Goal: Task Accomplishment & Management: Complete application form

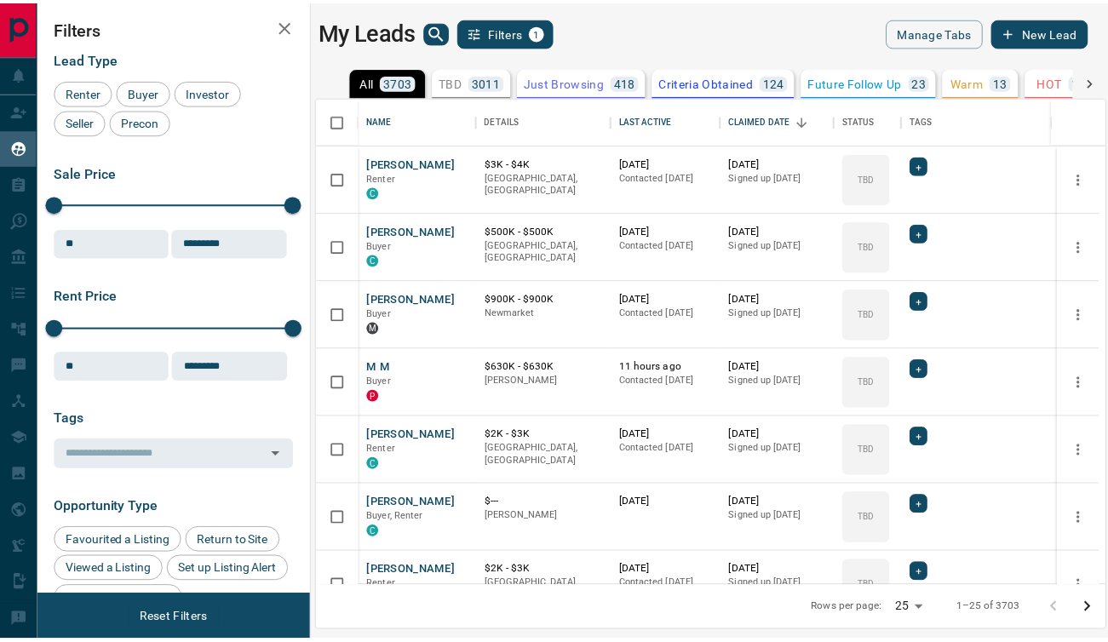
scroll to position [477, 786]
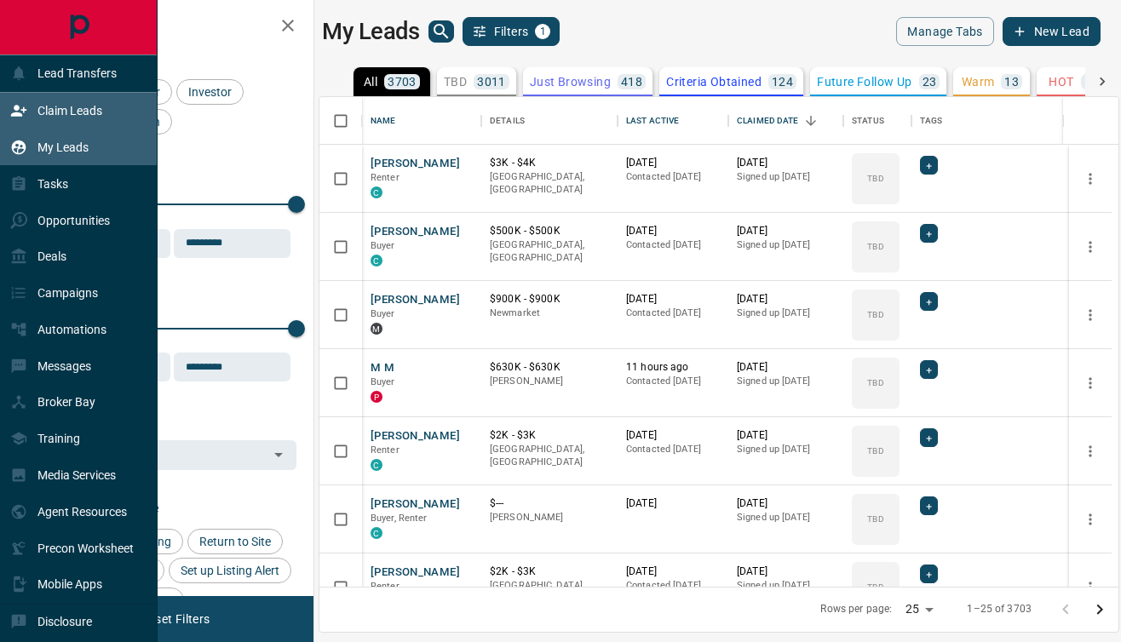
click at [29, 112] on div "Claim Leads" at bounding box center [56, 111] width 92 height 28
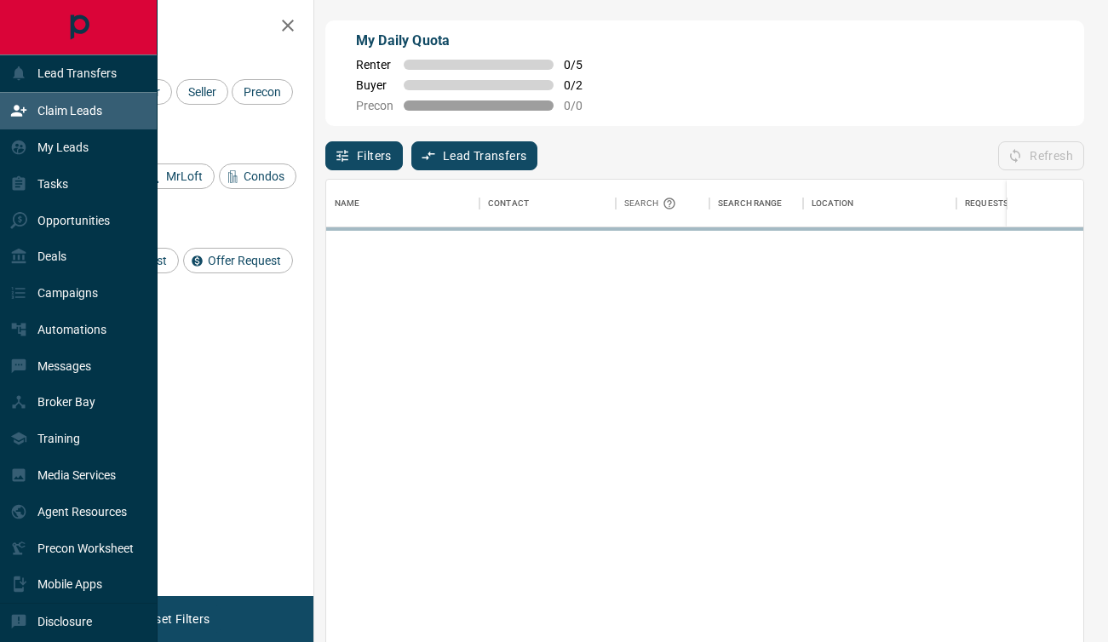
scroll to position [473, 744]
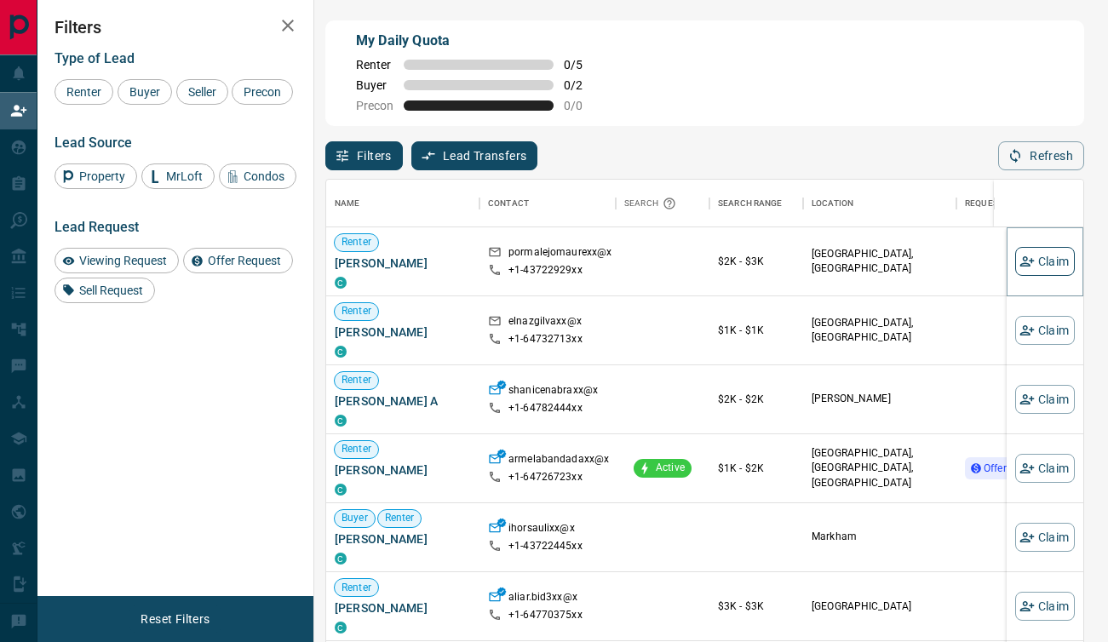
click at [1032, 266] on button "Claim" at bounding box center [1045, 261] width 60 height 29
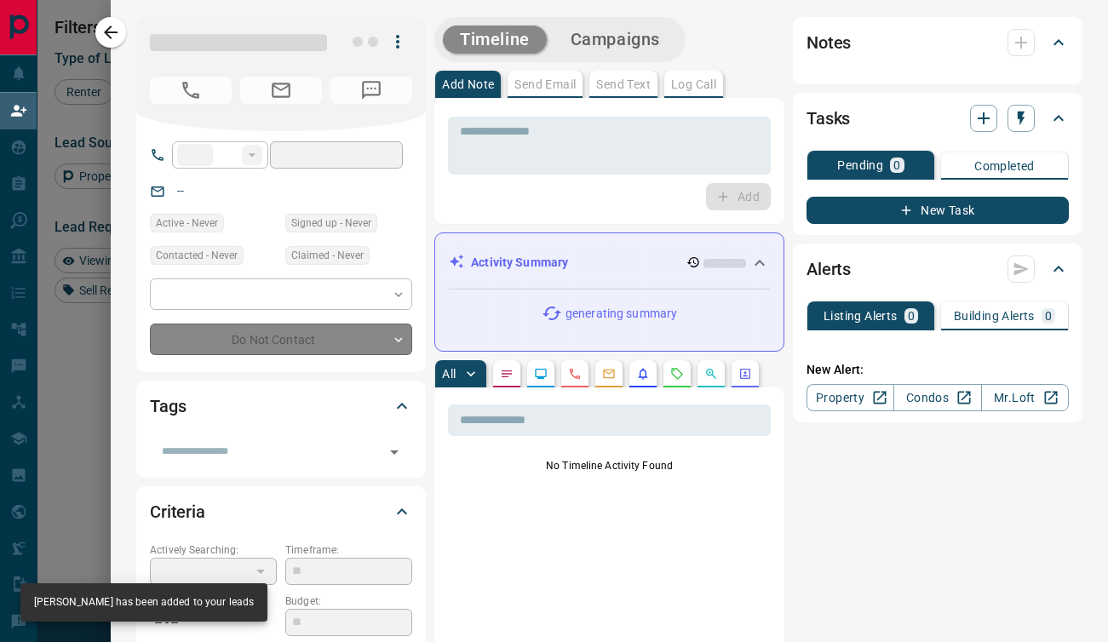
type input "**"
type input "**********"
type input "**"
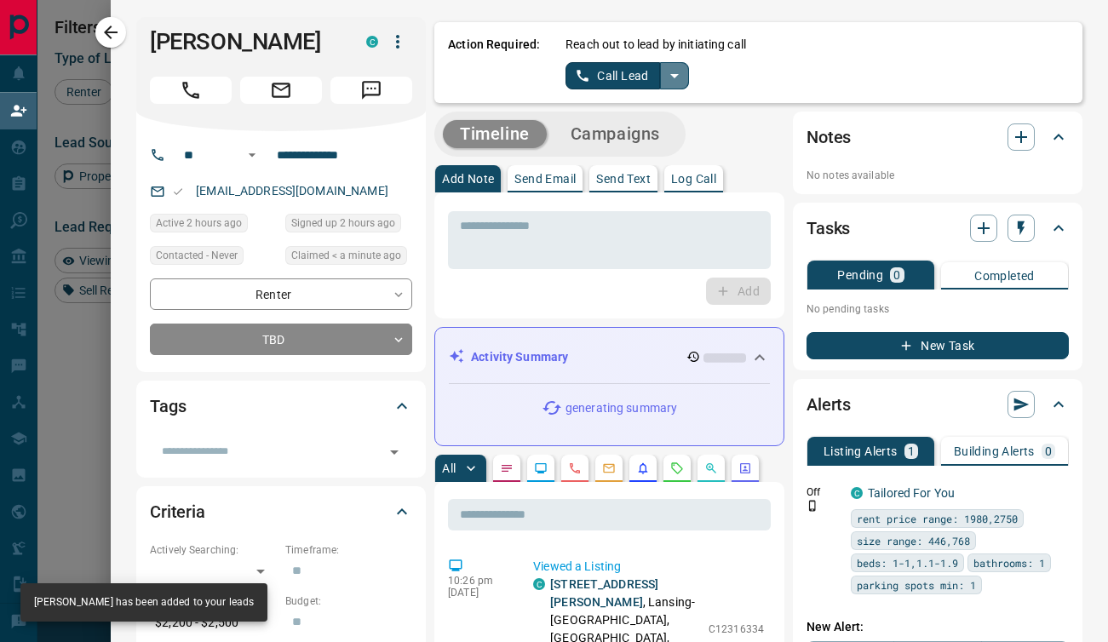
click at [664, 66] on icon "split button" at bounding box center [674, 76] width 20 height 20
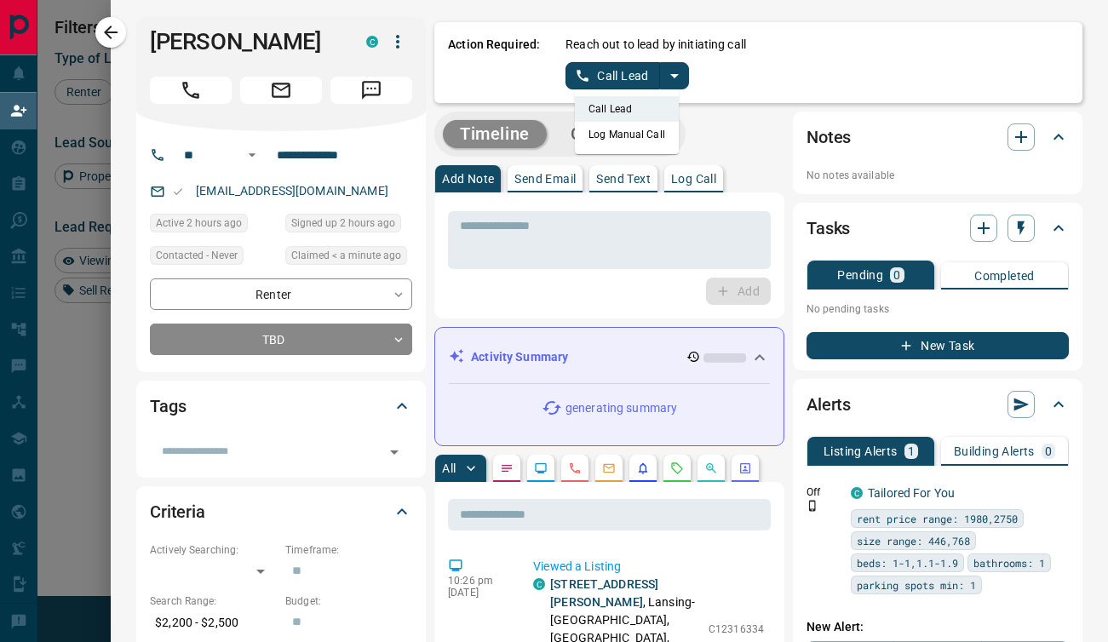
click at [575, 125] on li "Log Manual Call" at bounding box center [627, 135] width 104 height 26
click at [571, 89] on button "Log Manual Call" at bounding box center [621, 75] width 112 height 27
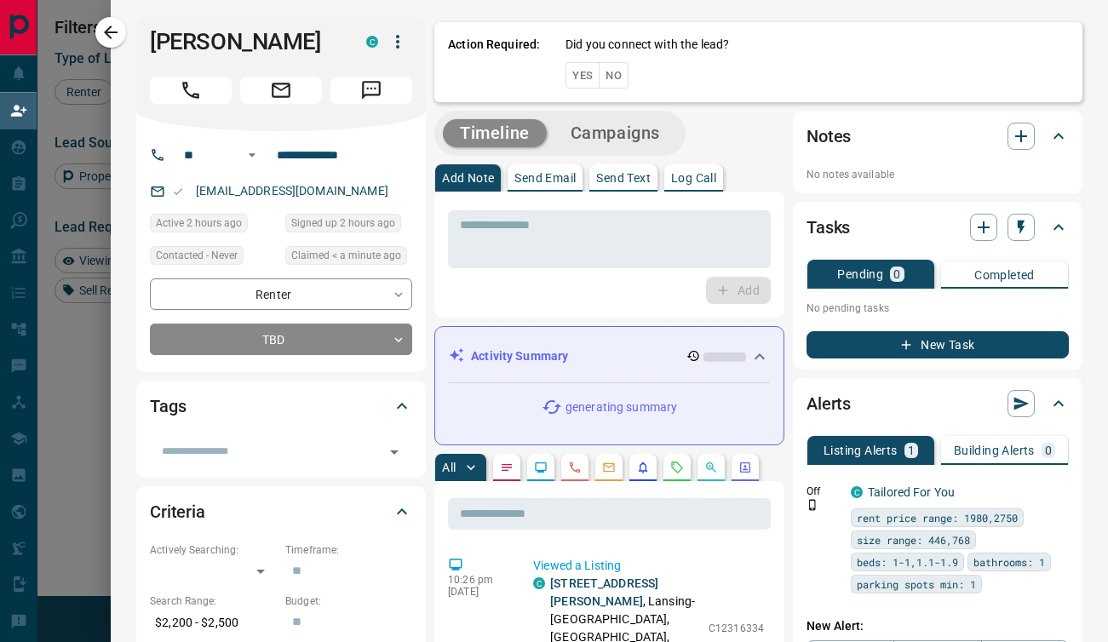
click at [570, 82] on button "Yes" at bounding box center [582, 75] width 34 height 26
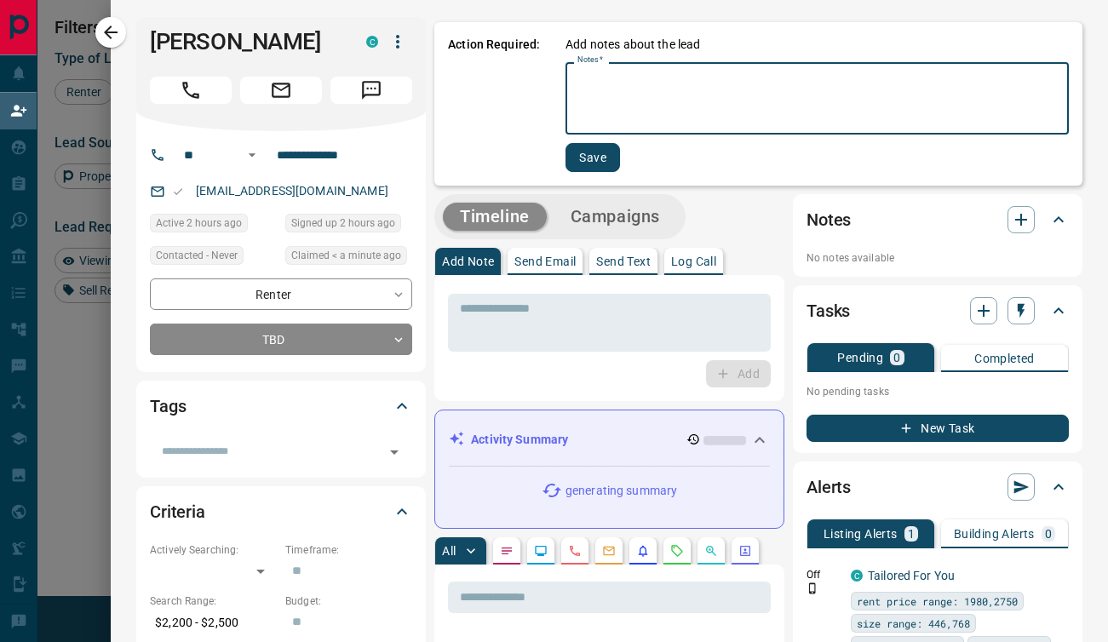
click at [577, 83] on textarea "Notes   *" at bounding box center [816, 99] width 479 height 58
type textarea "*"
click at [575, 144] on button "Save" at bounding box center [592, 157] width 55 height 29
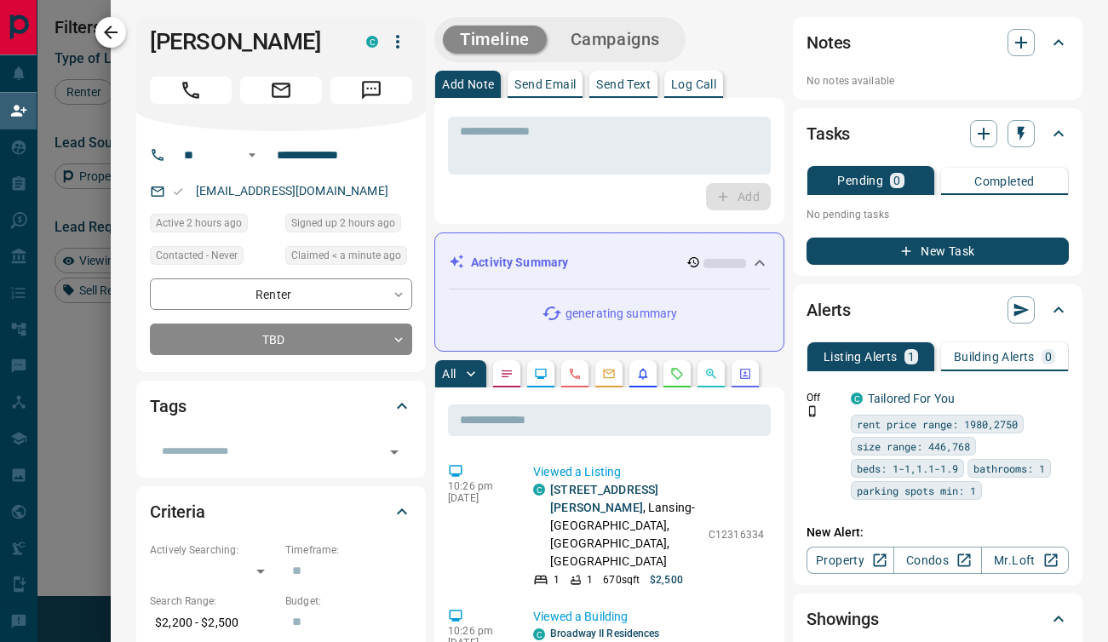
click at [110, 45] on button "button" at bounding box center [110, 32] width 31 height 31
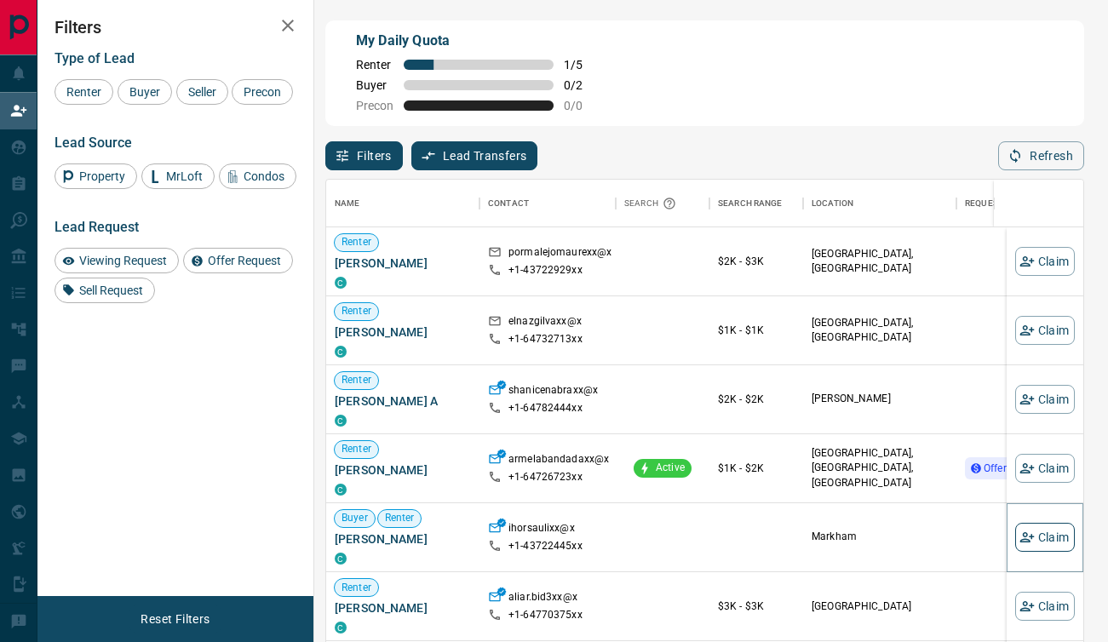
click at [1031, 533] on button "Claim" at bounding box center [1045, 537] width 60 height 29
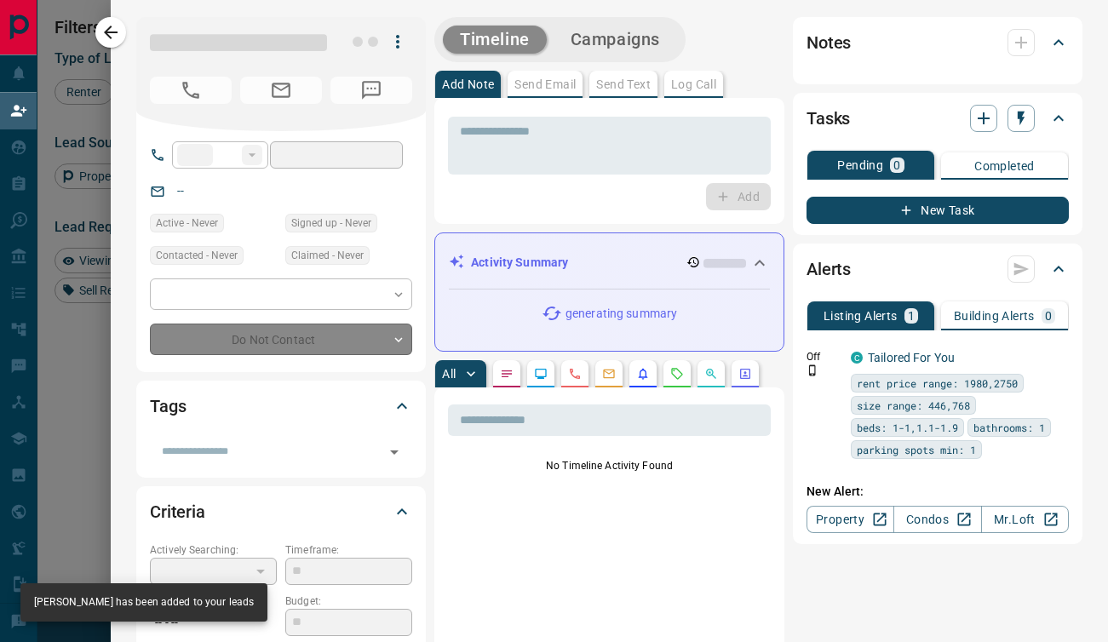
type input "**"
type input "**********"
type input "**"
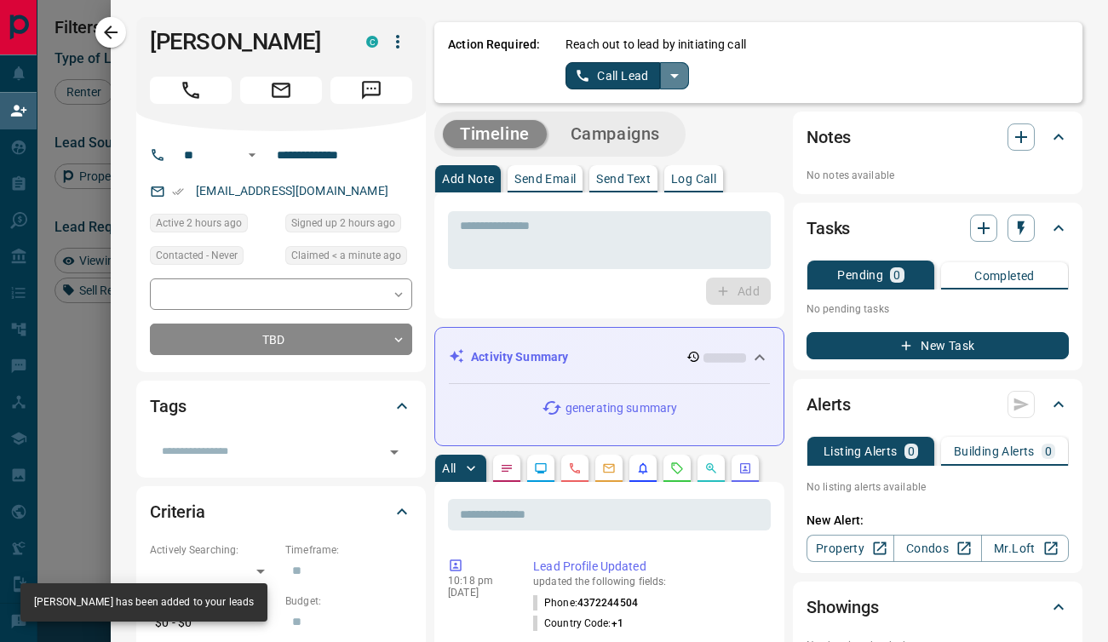
click at [664, 73] on icon "split button" at bounding box center [674, 76] width 20 height 20
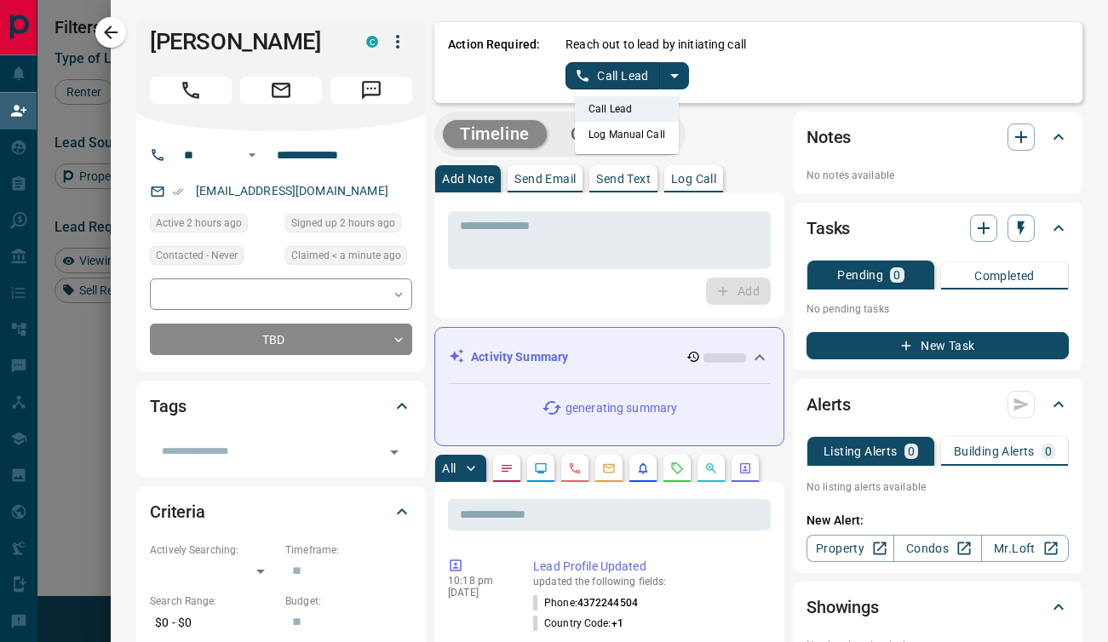
click at [602, 141] on li "Log Manual Call" at bounding box center [627, 135] width 104 height 26
click at [581, 93] on div "Action Required: Reach out to lead by initiating call Log Manual Call" at bounding box center [758, 62] width 648 height 81
click at [572, 82] on button "Log Manual Call" at bounding box center [621, 75] width 112 height 27
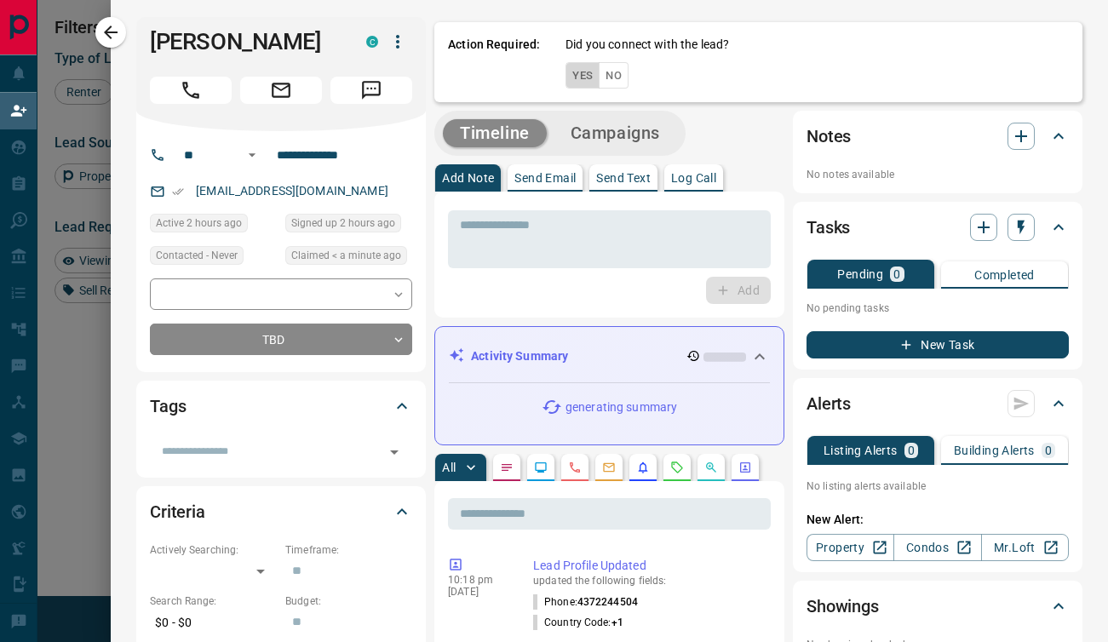
click at [565, 77] on button "Yes" at bounding box center [582, 75] width 34 height 26
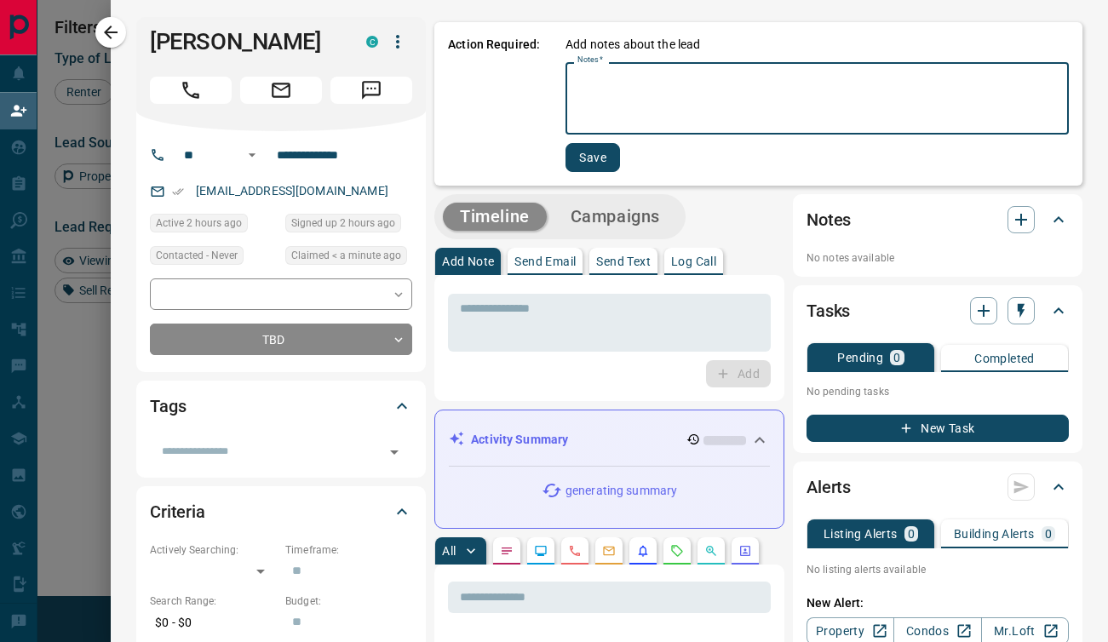
click at [577, 84] on textarea "Notes   *" at bounding box center [816, 99] width 479 height 58
type textarea "*"
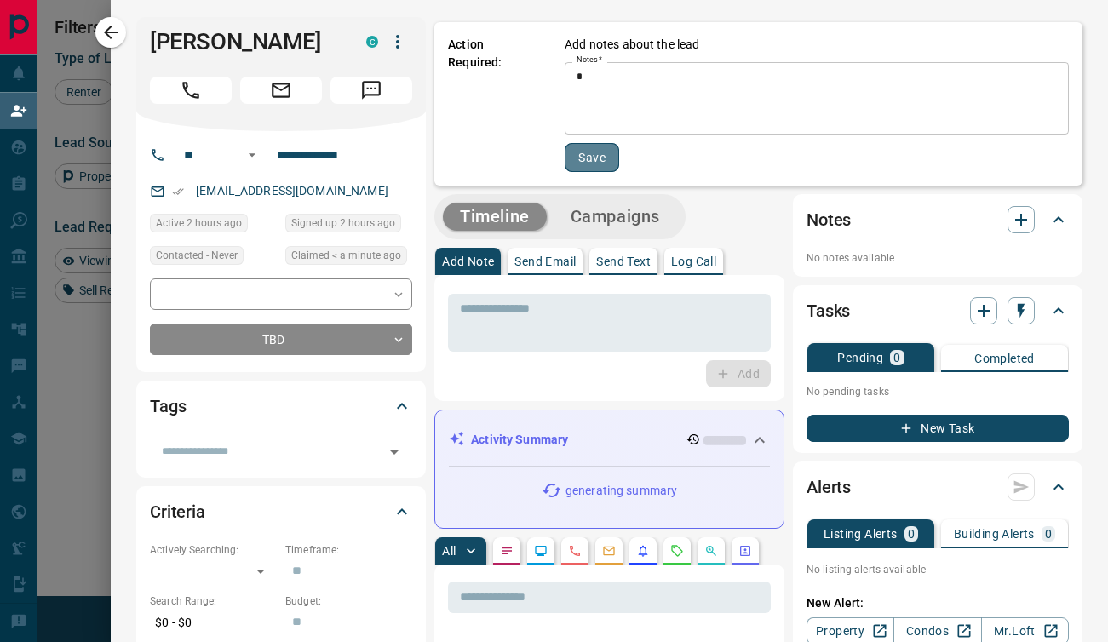
click at [582, 154] on button "Save" at bounding box center [592, 157] width 55 height 29
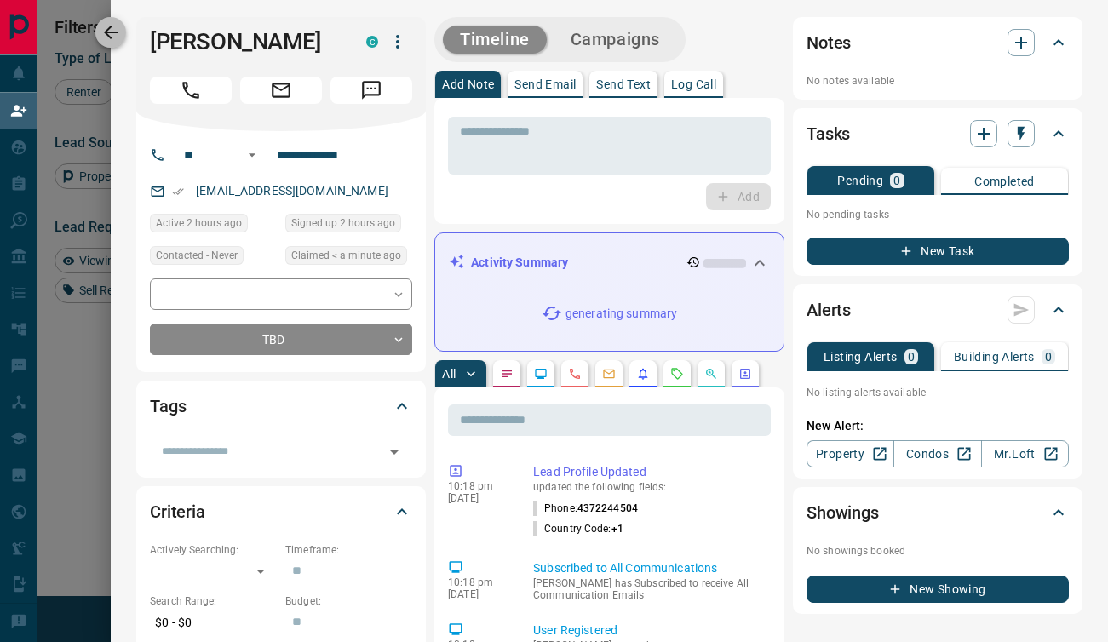
click at [114, 31] on icon "button" at bounding box center [110, 32] width 20 height 20
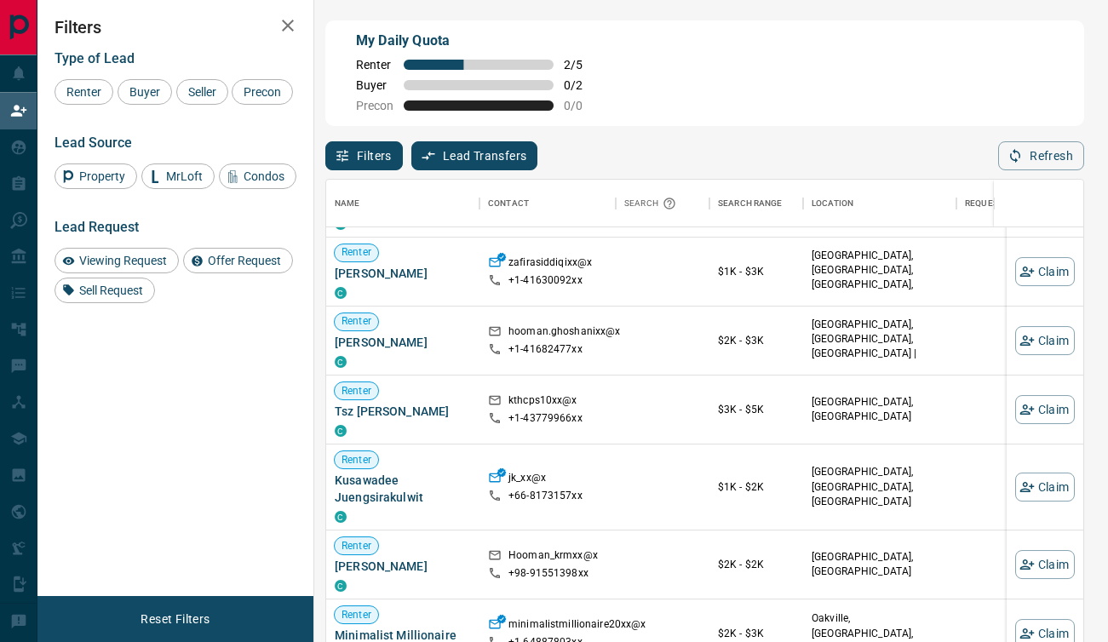
scroll to position [479, 0]
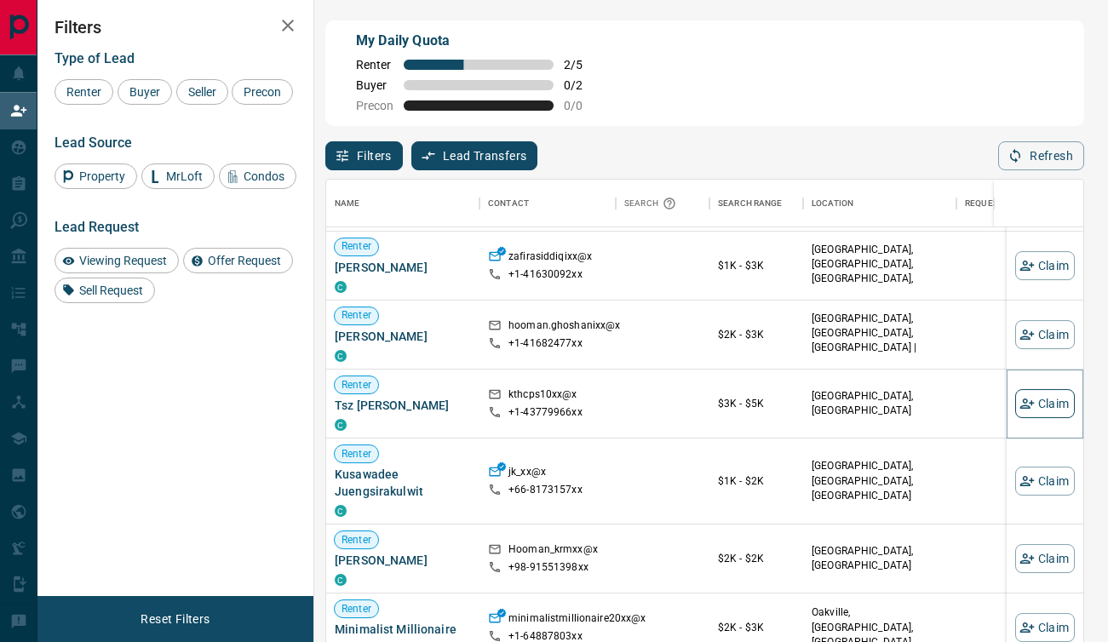
click at [1019, 402] on icon "button" at bounding box center [1026, 403] width 15 height 15
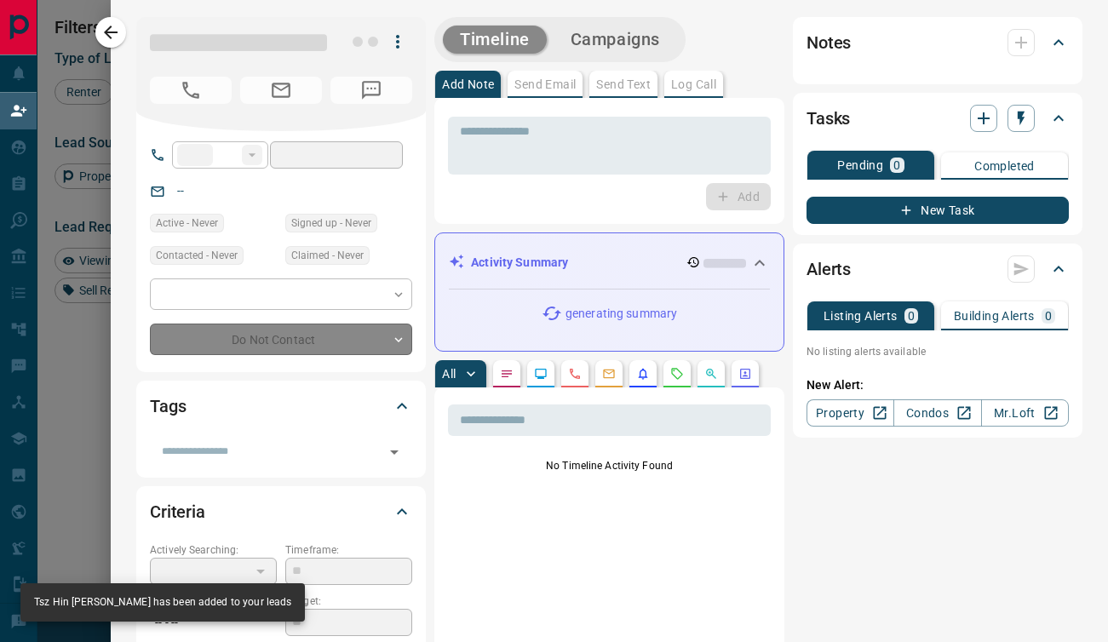
type input "**"
type input "**********"
type input "**"
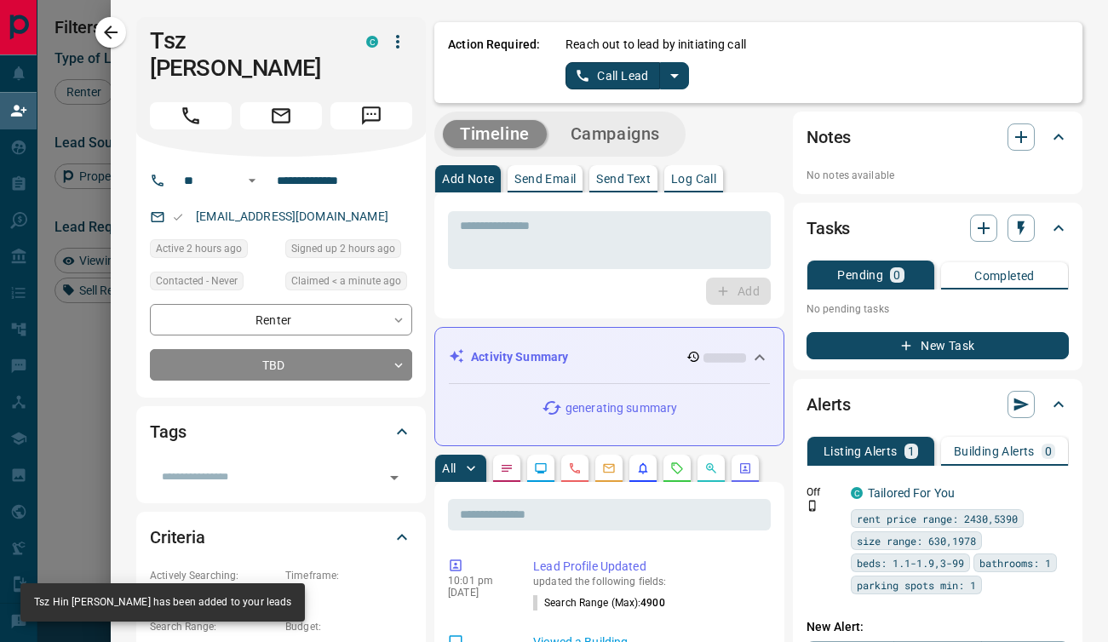
click at [664, 72] on icon "split button" at bounding box center [674, 76] width 20 height 20
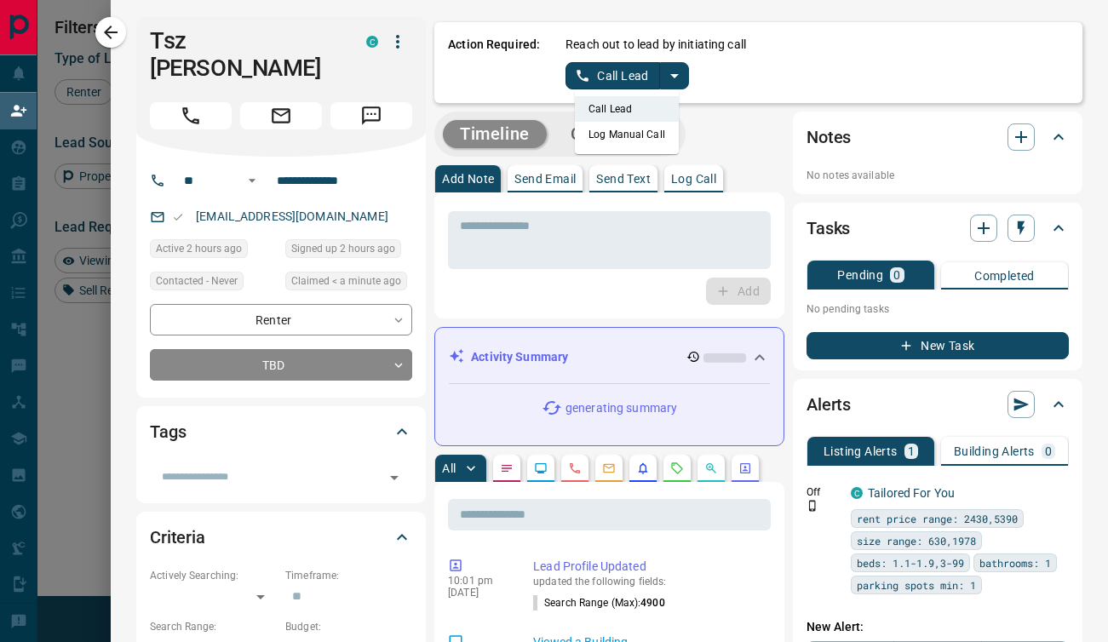
click at [583, 141] on li "Log Manual Call" at bounding box center [627, 135] width 104 height 26
click at [578, 92] on div "Action Required: Reach out to lead by initiating call Log Manual Call" at bounding box center [758, 62] width 648 height 81
click at [565, 74] on button "Log Manual Call" at bounding box center [621, 75] width 112 height 27
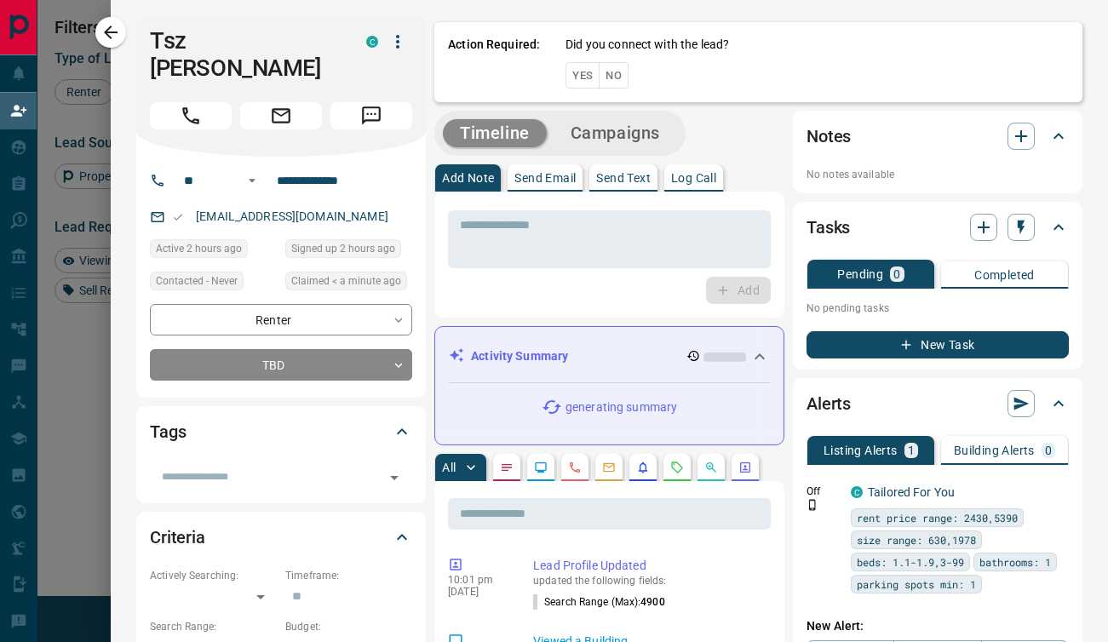
click at [566, 79] on button "Yes" at bounding box center [582, 75] width 34 height 26
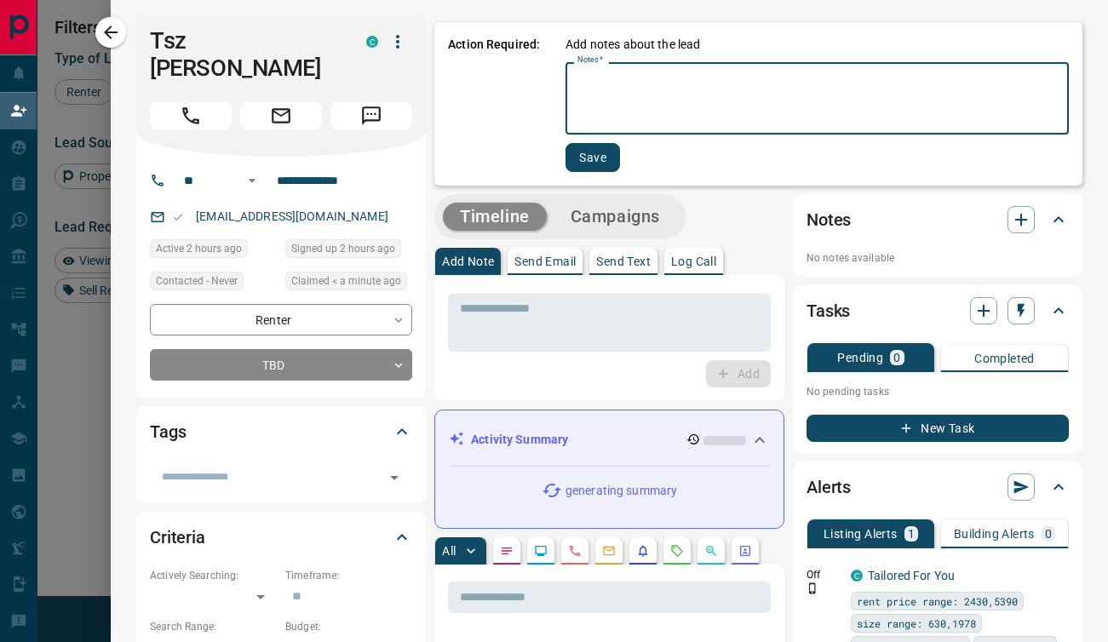
click at [577, 92] on textarea "Notes   *" at bounding box center [816, 99] width 479 height 58
type textarea "*"
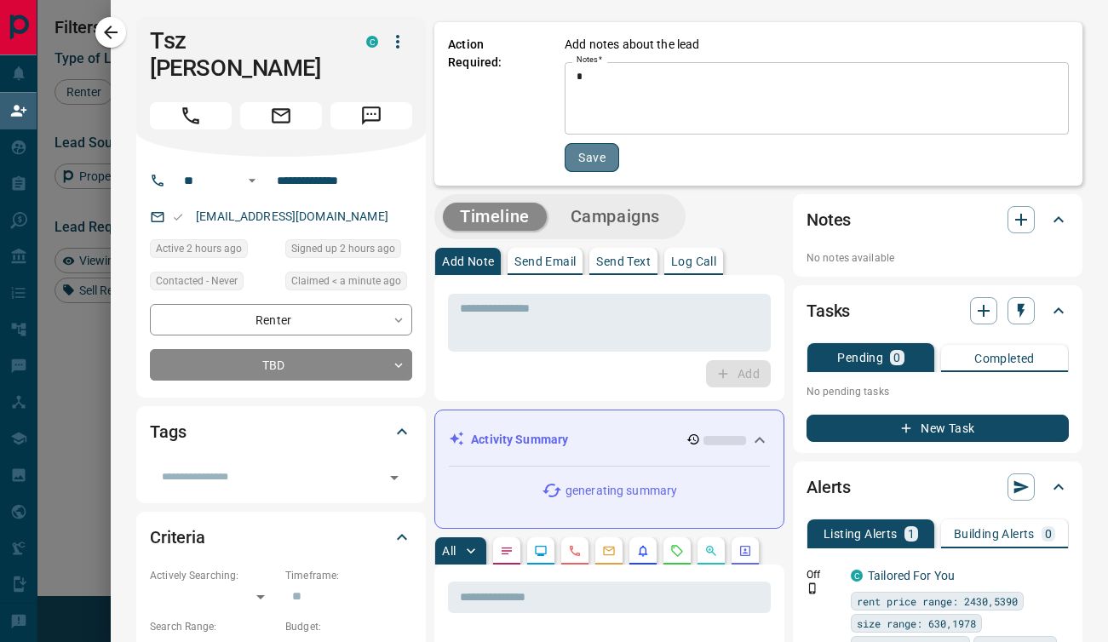
click at [574, 148] on button "Save" at bounding box center [592, 157] width 55 height 29
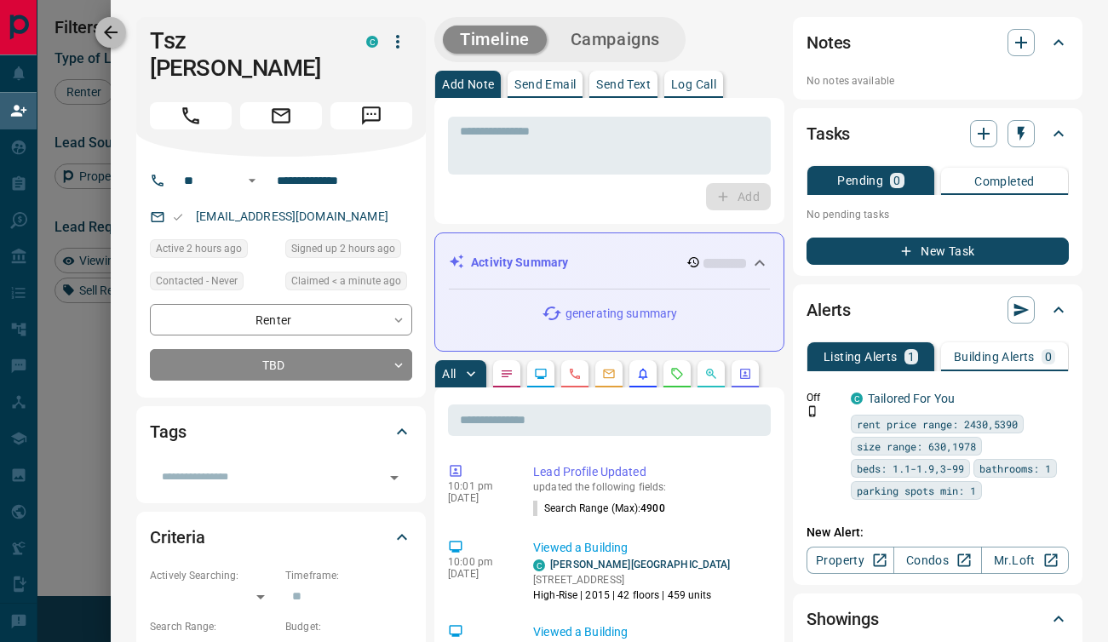
click at [115, 28] on icon "button" at bounding box center [110, 32] width 20 height 20
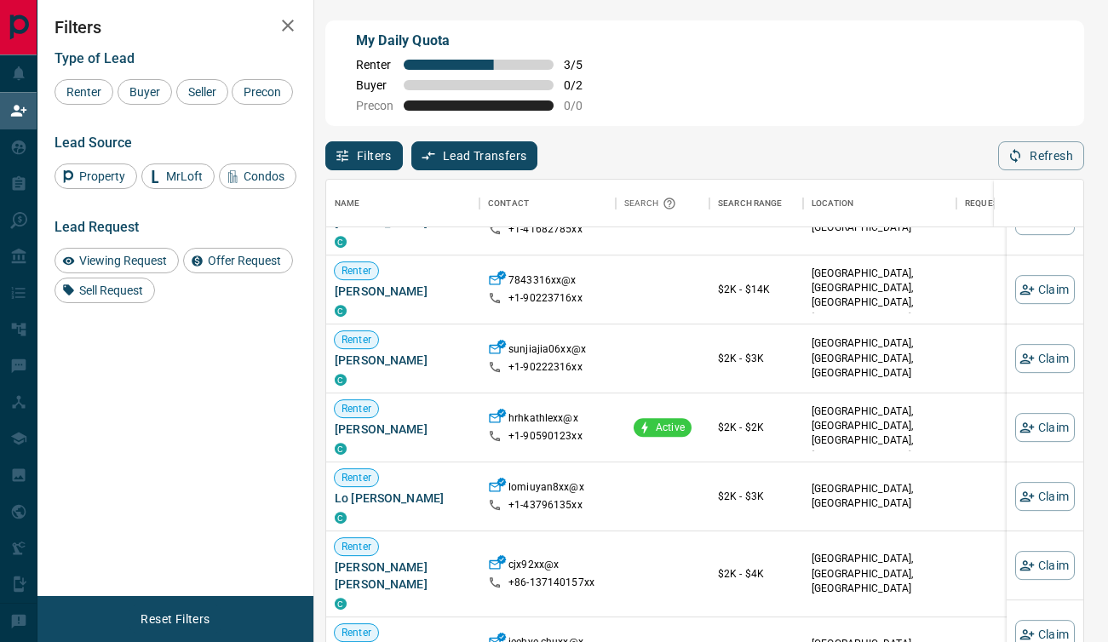
scroll to position [964, 0]
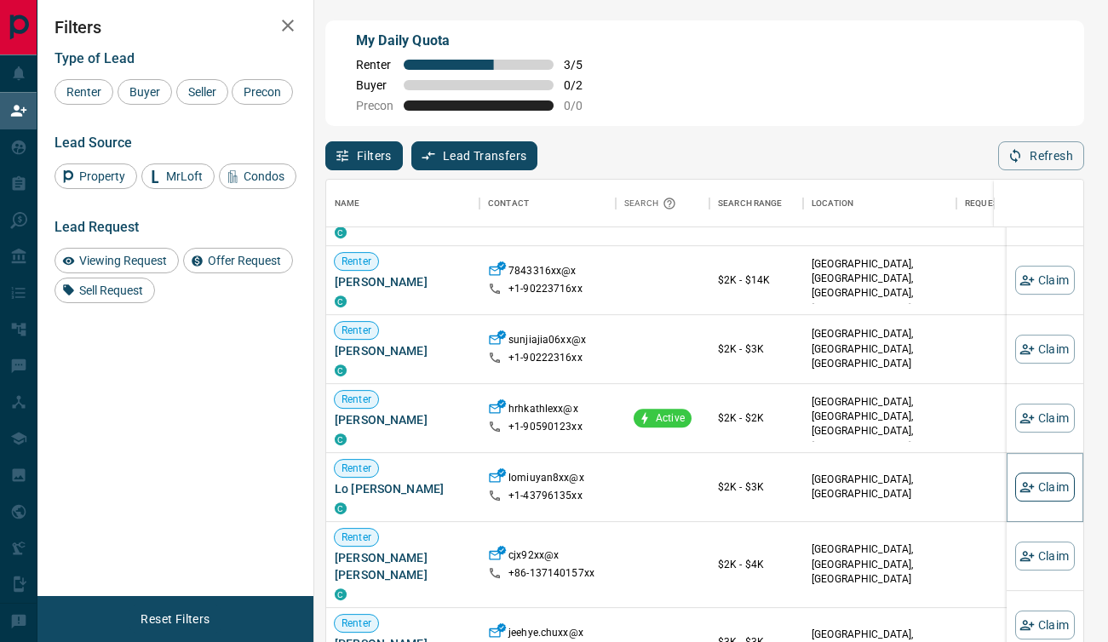
click at [1024, 485] on button "Claim" at bounding box center [1045, 487] width 60 height 29
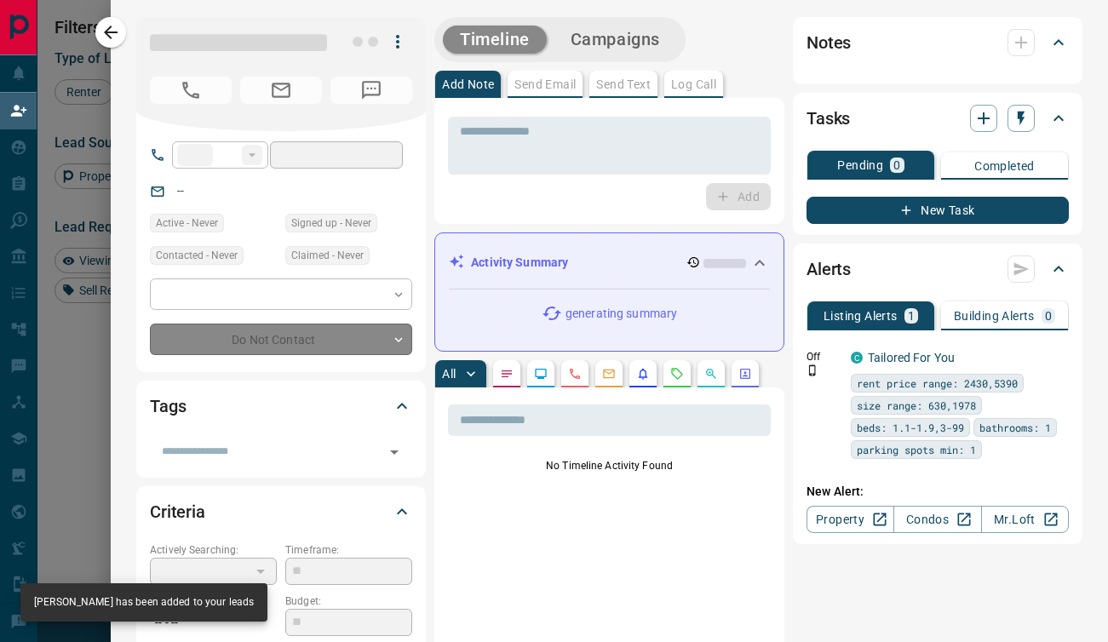
type input "**"
type input "**********"
type input "**"
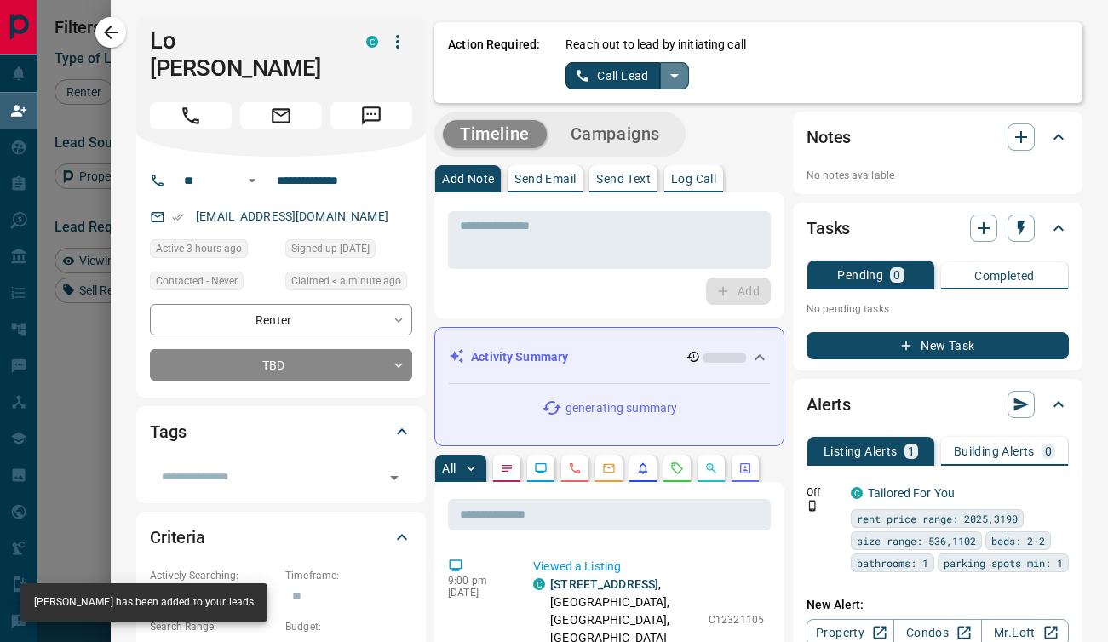
click at [669, 81] on icon "split button" at bounding box center [674, 76] width 20 height 20
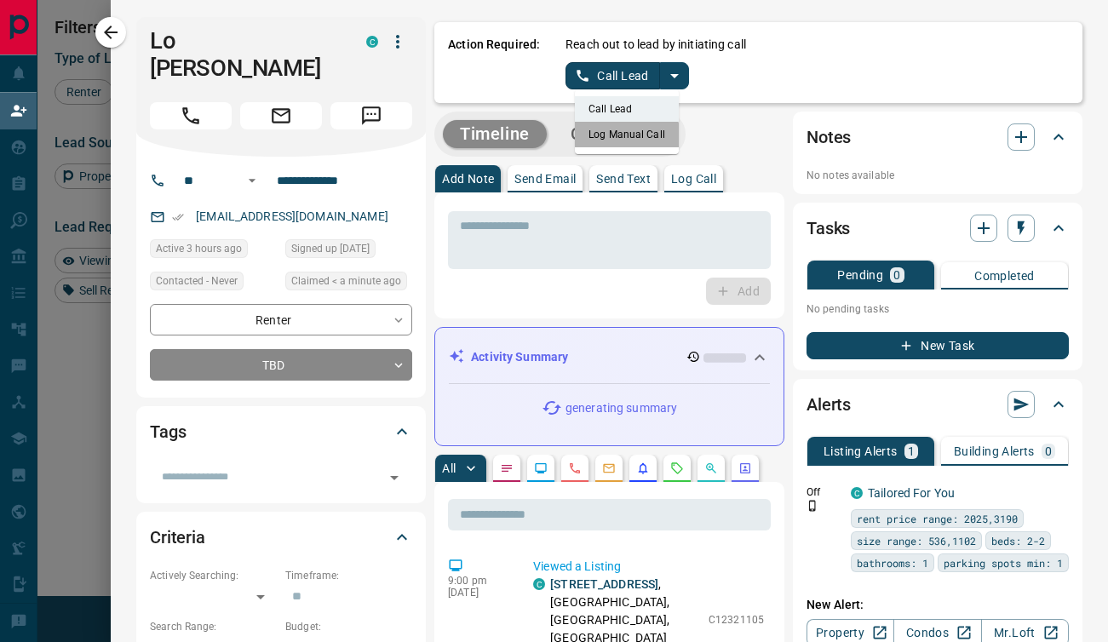
click at [610, 141] on li "Log Manual Call" at bounding box center [627, 135] width 104 height 26
click at [591, 90] on div "Action Required: Reach out to lead by initiating call Log Manual Call" at bounding box center [758, 62] width 648 height 81
click at [588, 84] on button "Log Manual Call" at bounding box center [621, 75] width 112 height 27
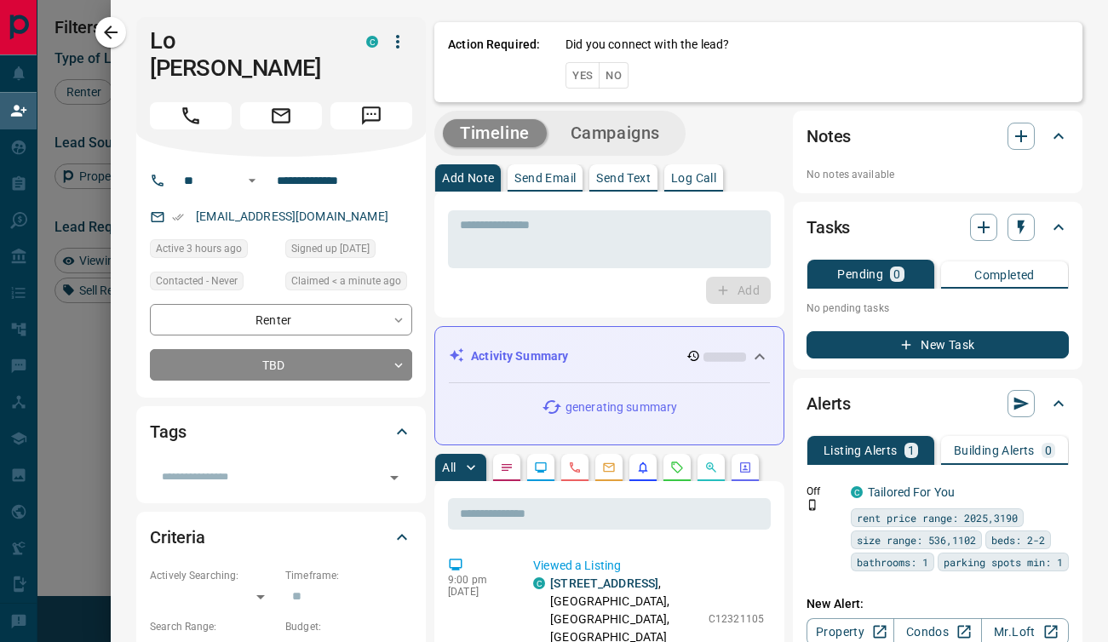
click at [565, 77] on button "Yes" at bounding box center [582, 75] width 34 height 26
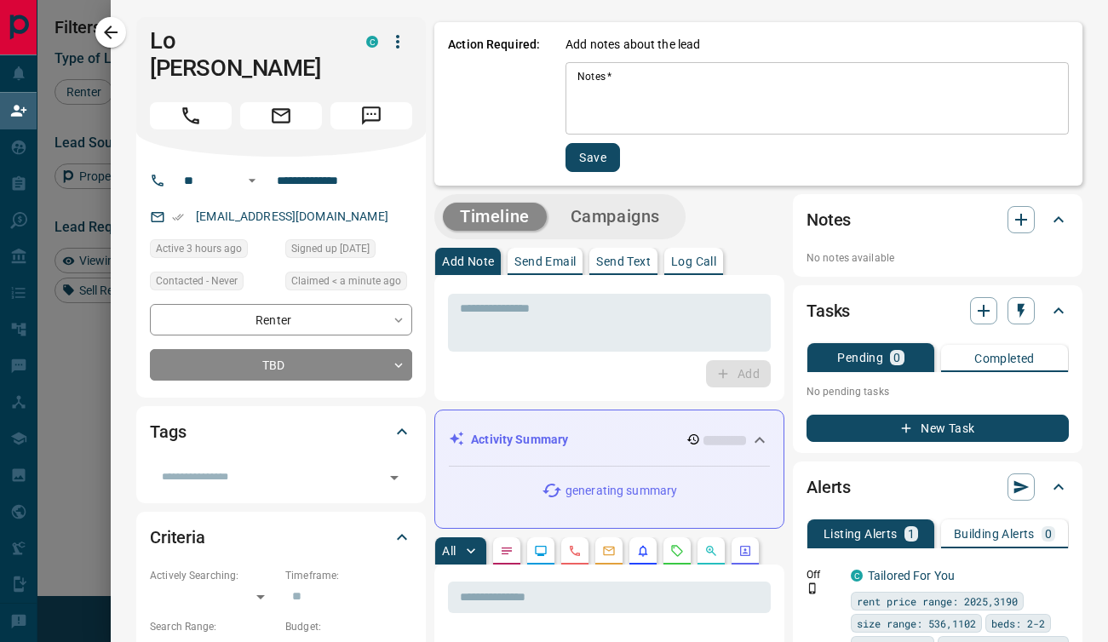
click at [571, 66] on div "* Notes   *" at bounding box center [816, 98] width 503 height 72
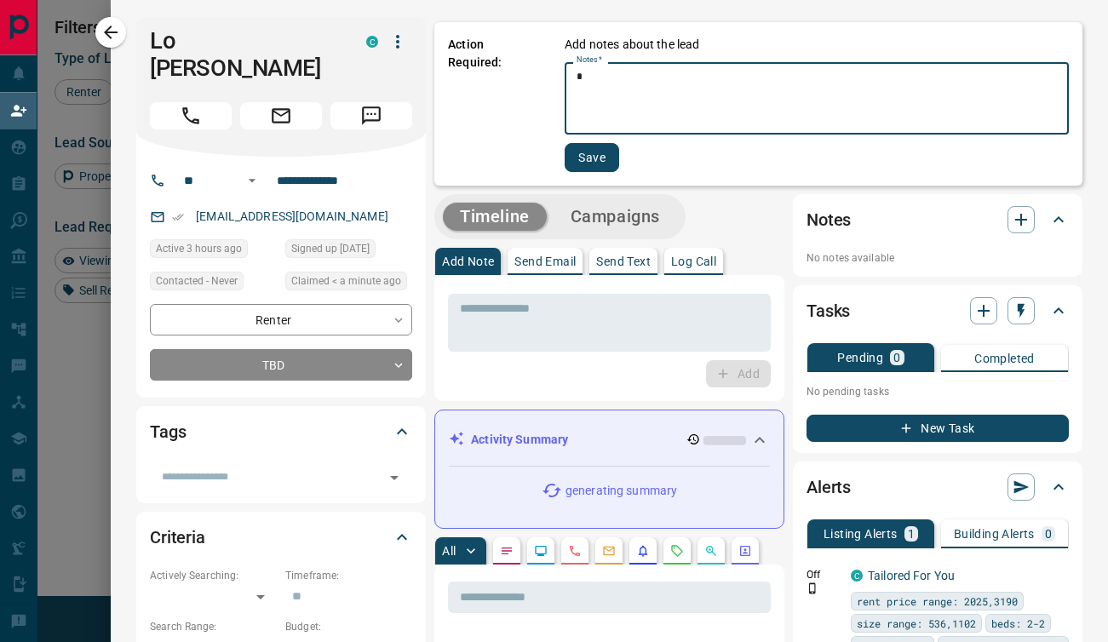
type textarea "*"
click at [576, 152] on button "Save" at bounding box center [592, 157] width 55 height 29
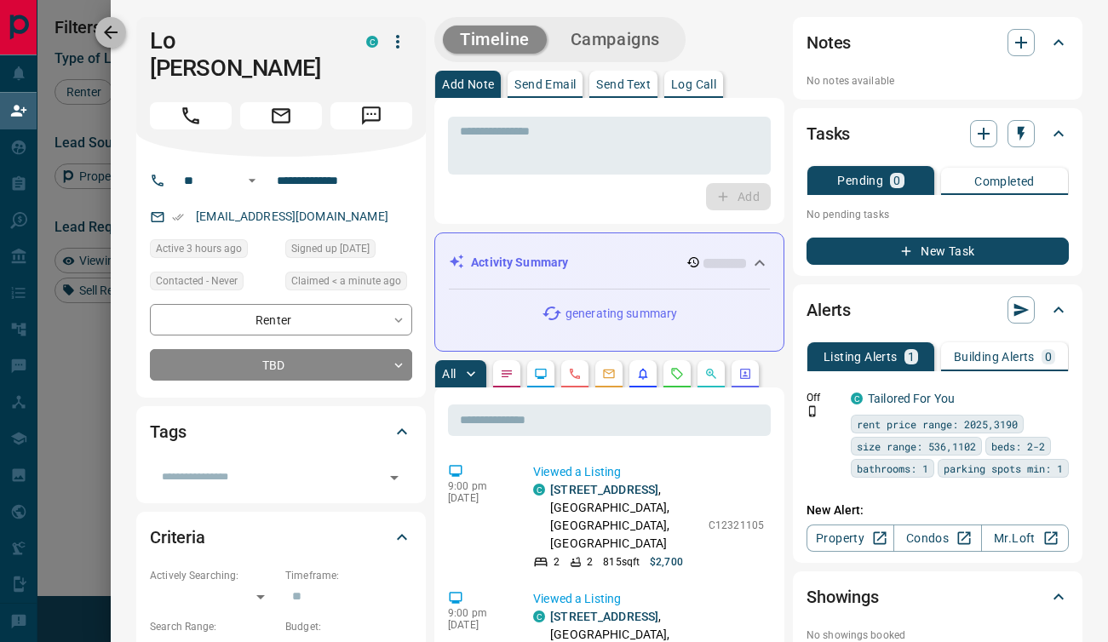
click at [112, 38] on icon "button" at bounding box center [111, 33] width 14 height 14
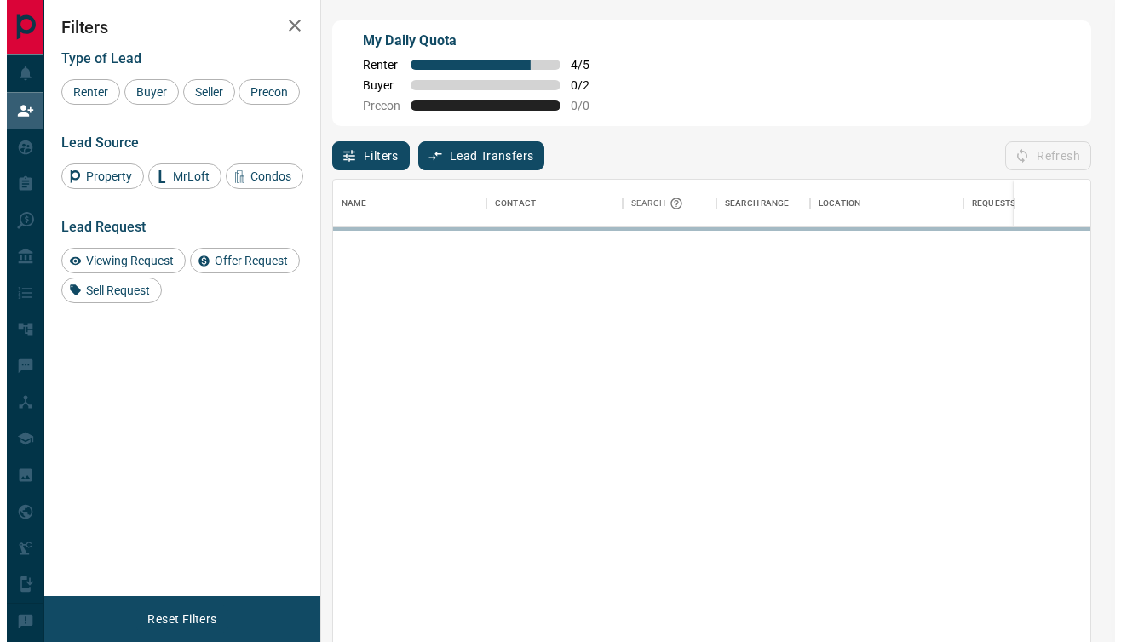
scroll to position [473, 744]
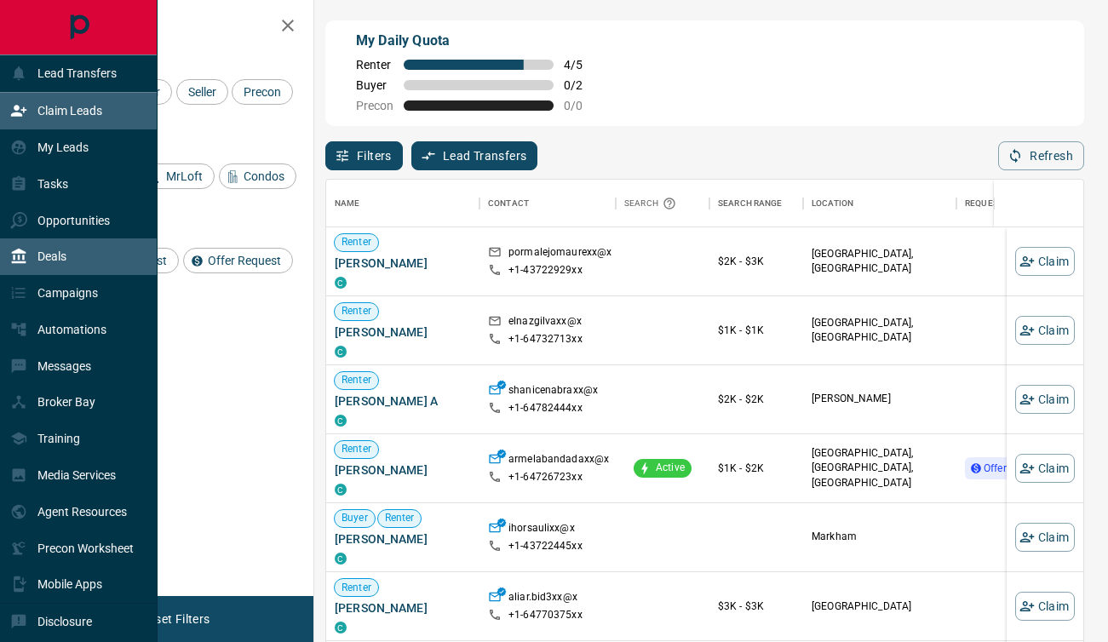
click at [63, 262] on p "Deals" at bounding box center [51, 257] width 29 height 14
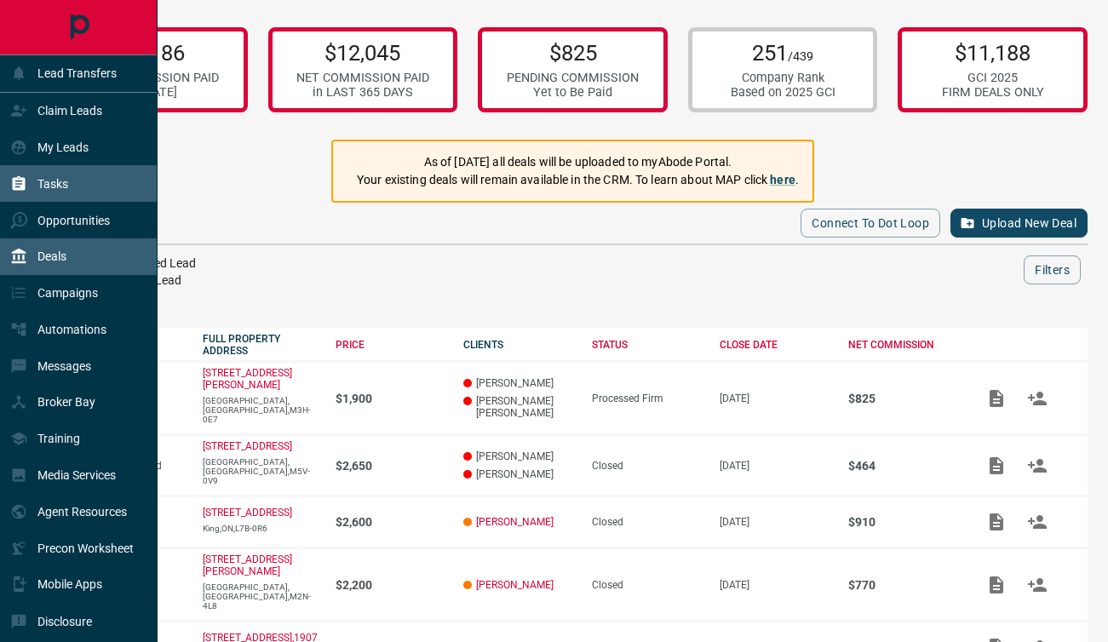
click at [73, 187] on div "Tasks" at bounding box center [79, 183] width 158 height 37
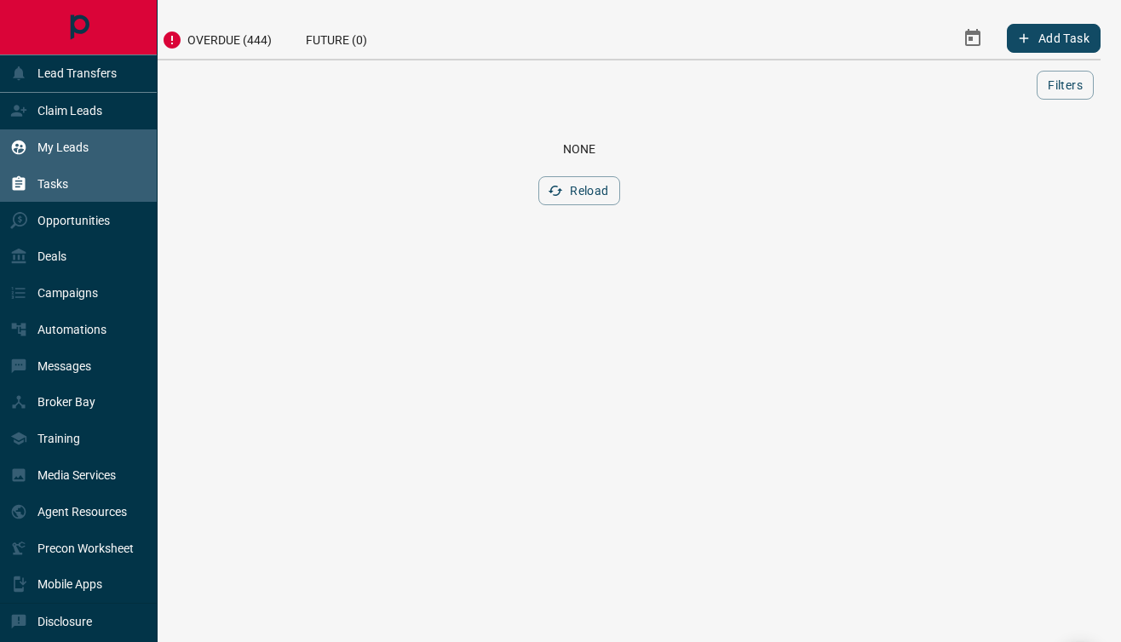
click at [81, 150] on p "My Leads" at bounding box center [62, 148] width 51 height 14
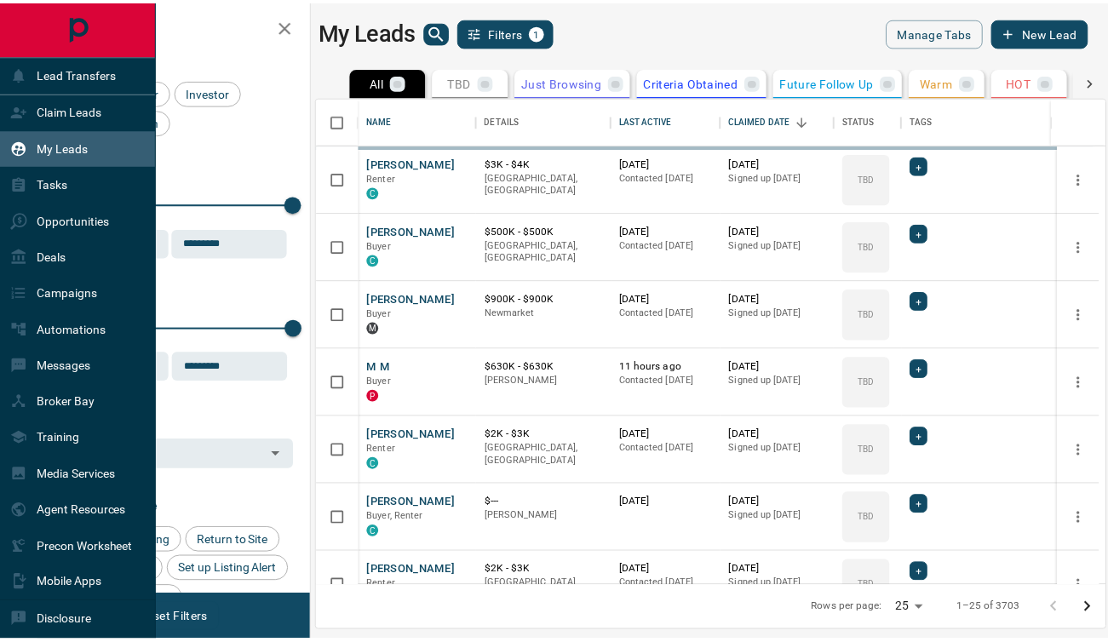
scroll to position [477, 786]
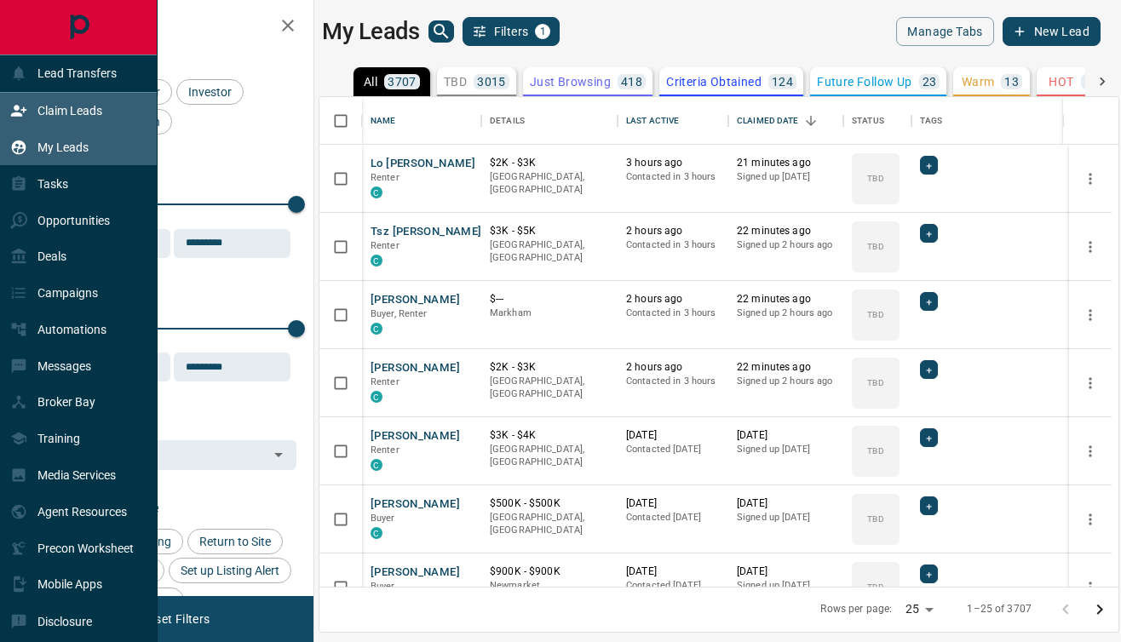
click at [28, 121] on div "Claim Leads" at bounding box center [56, 111] width 92 height 28
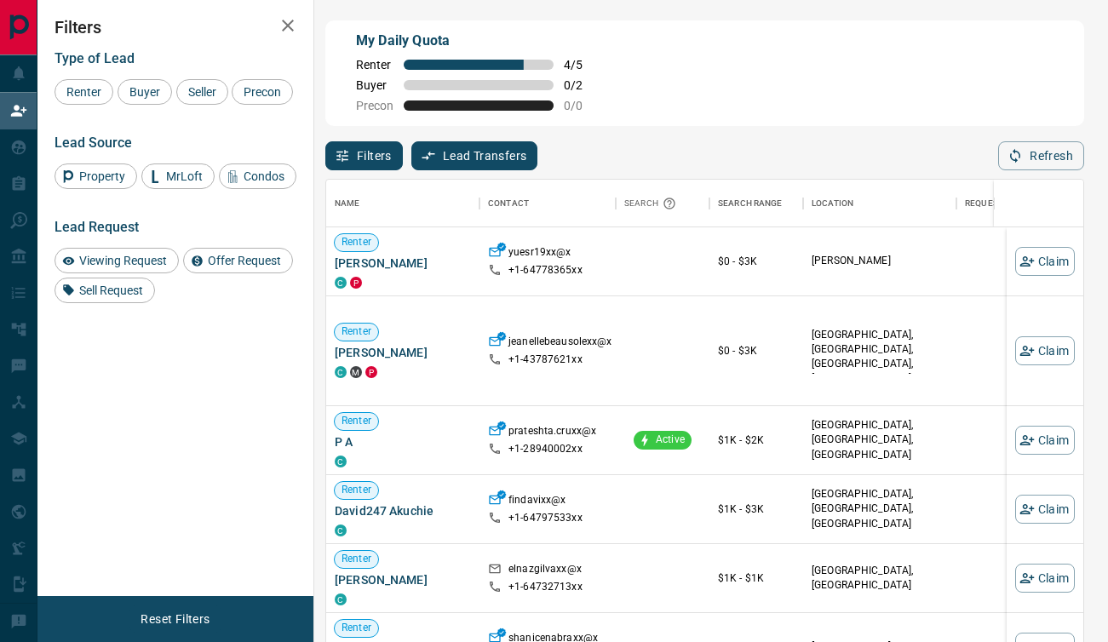
scroll to position [473, 744]
click at [1039, 269] on button "Claim" at bounding box center [1045, 261] width 60 height 29
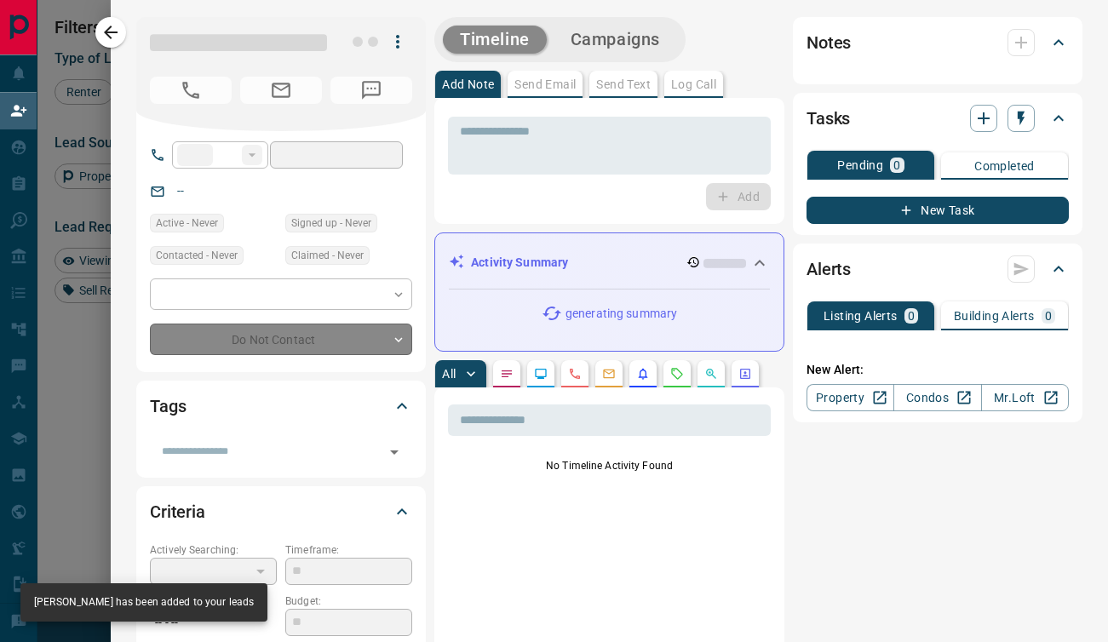
type input "**"
type input "**********"
type input "**"
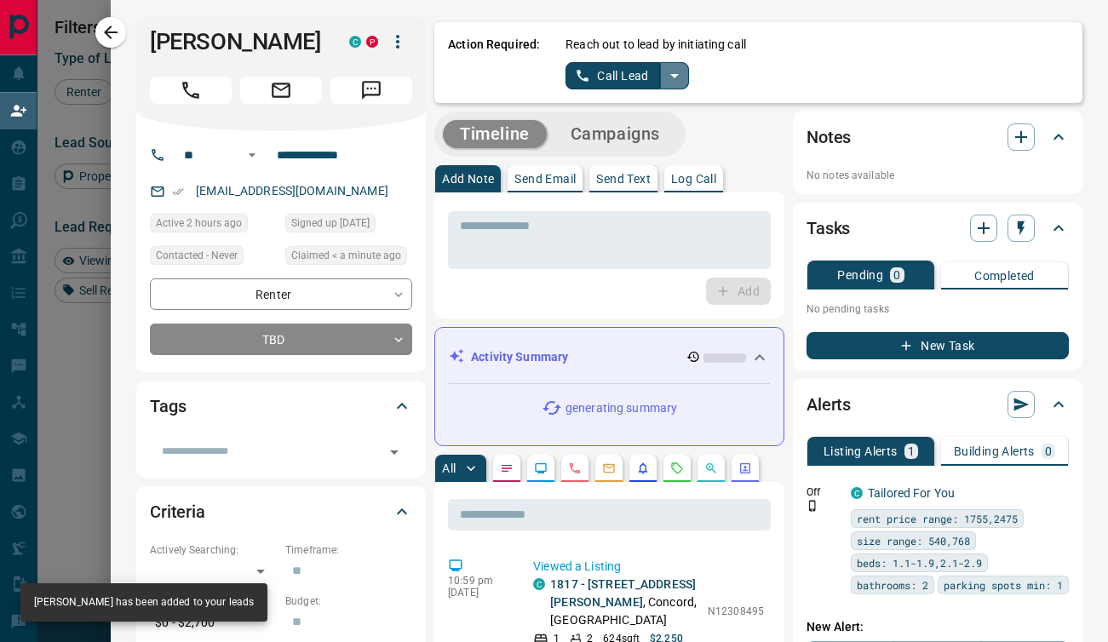
click at [667, 67] on icon "split button" at bounding box center [674, 76] width 20 height 20
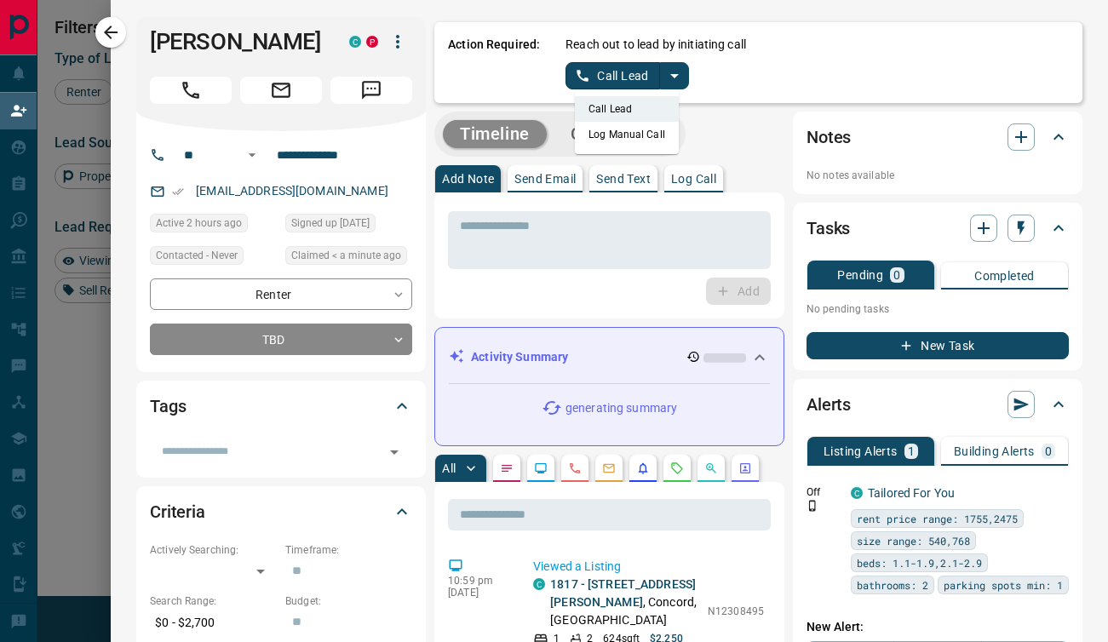
click at [577, 137] on li "Log Manual Call" at bounding box center [627, 135] width 104 height 26
click at [575, 88] on button "Log Manual Call" at bounding box center [621, 75] width 112 height 27
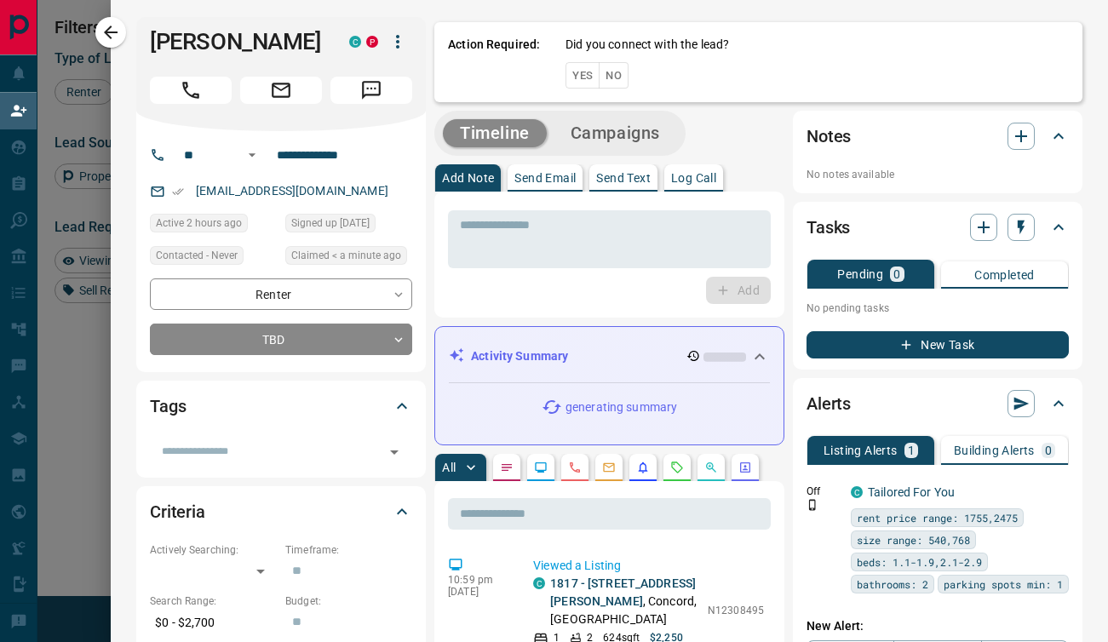
click at [571, 81] on button "Yes" at bounding box center [582, 75] width 34 height 26
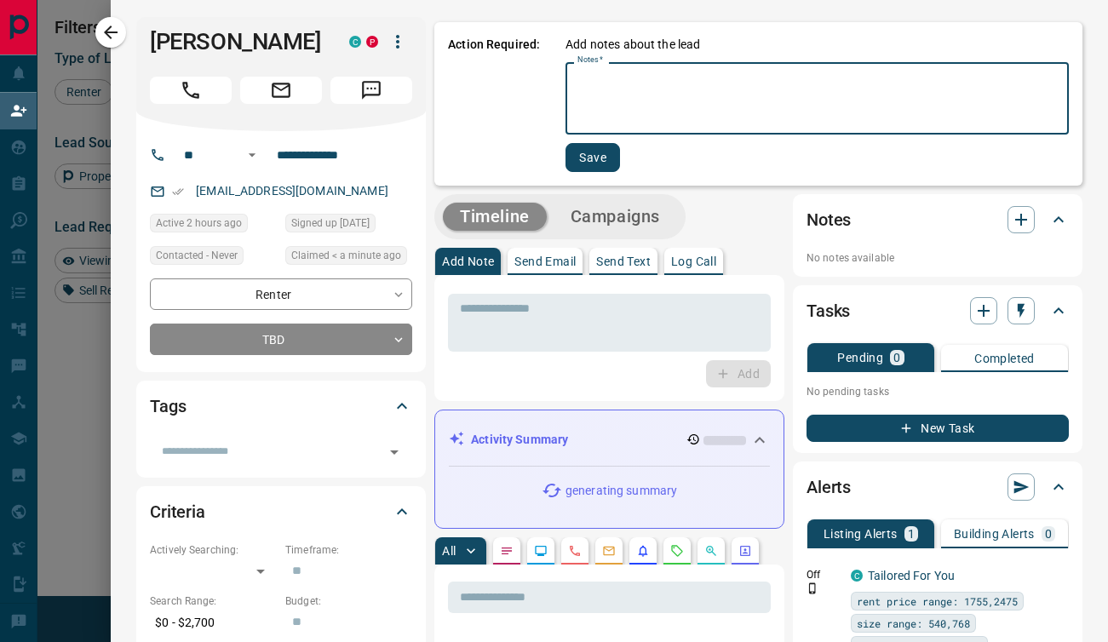
click at [577, 72] on textarea "Notes   *" at bounding box center [816, 99] width 479 height 58
type textarea "*"
click at [570, 155] on button "Save" at bounding box center [592, 157] width 55 height 29
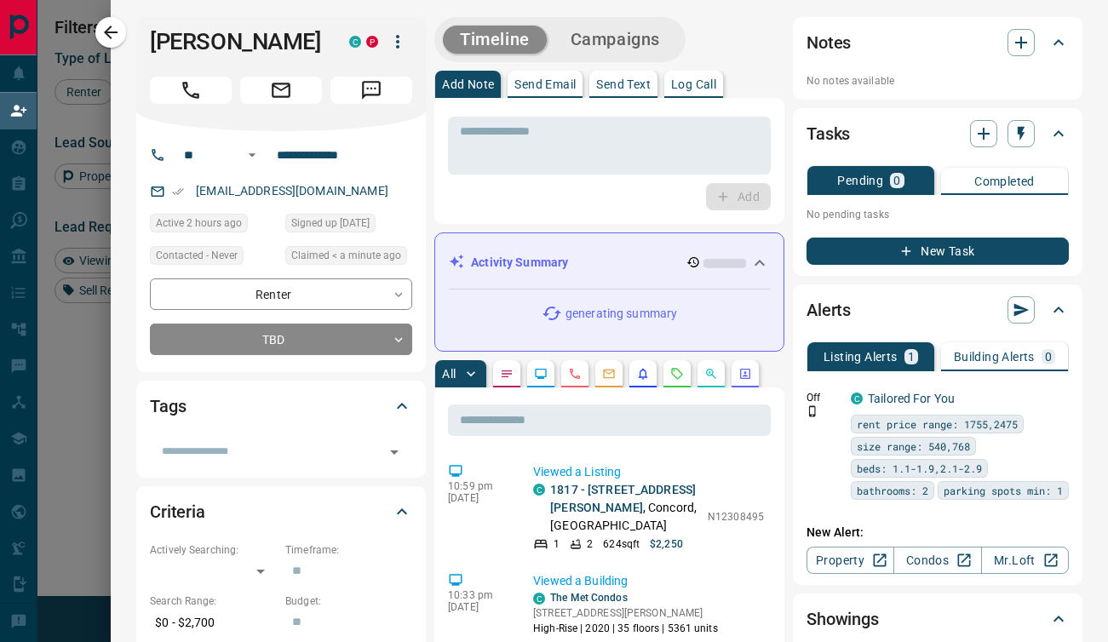
click at [111, 27] on icon "button" at bounding box center [110, 32] width 20 height 20
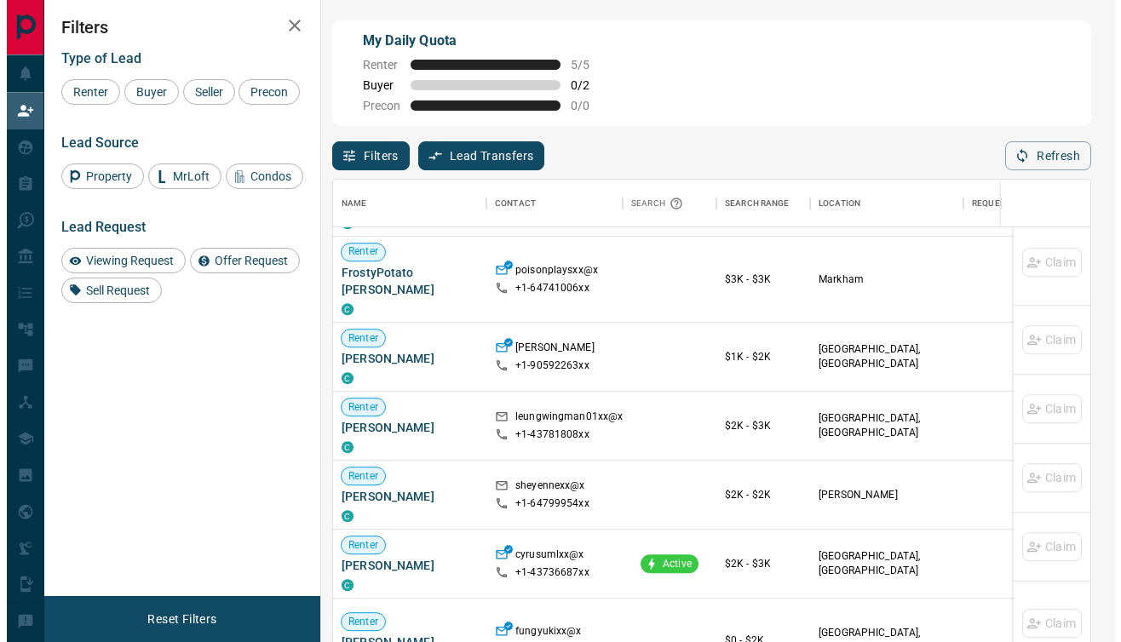
scroll to position [1294, 0]
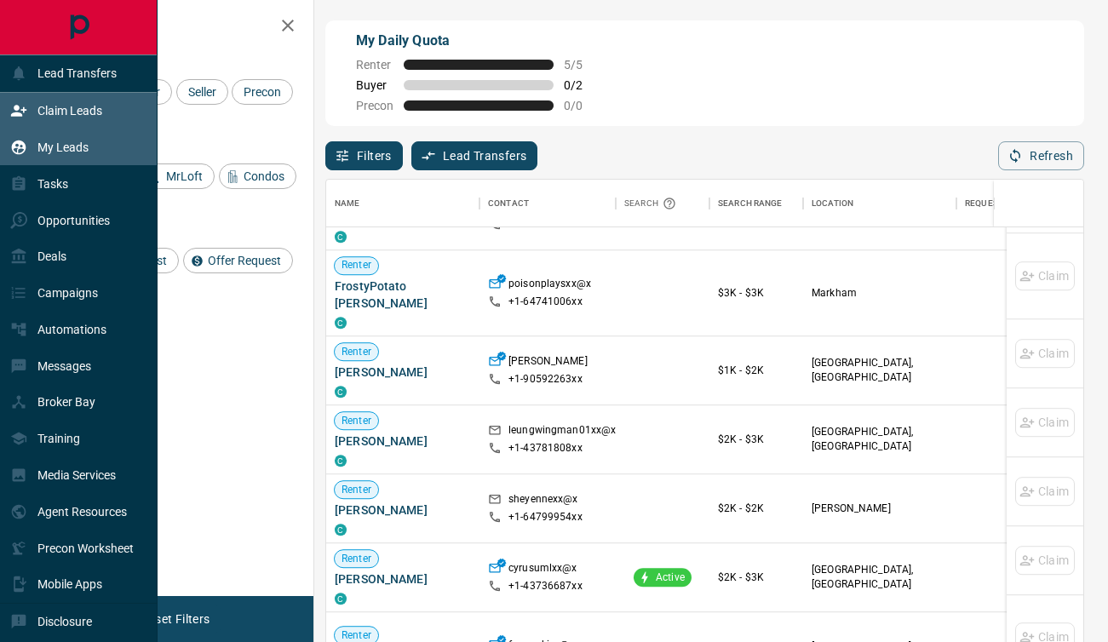
click at [41, 139] on div "My Leads" at bounding box center [49, 148] width 78 height 28
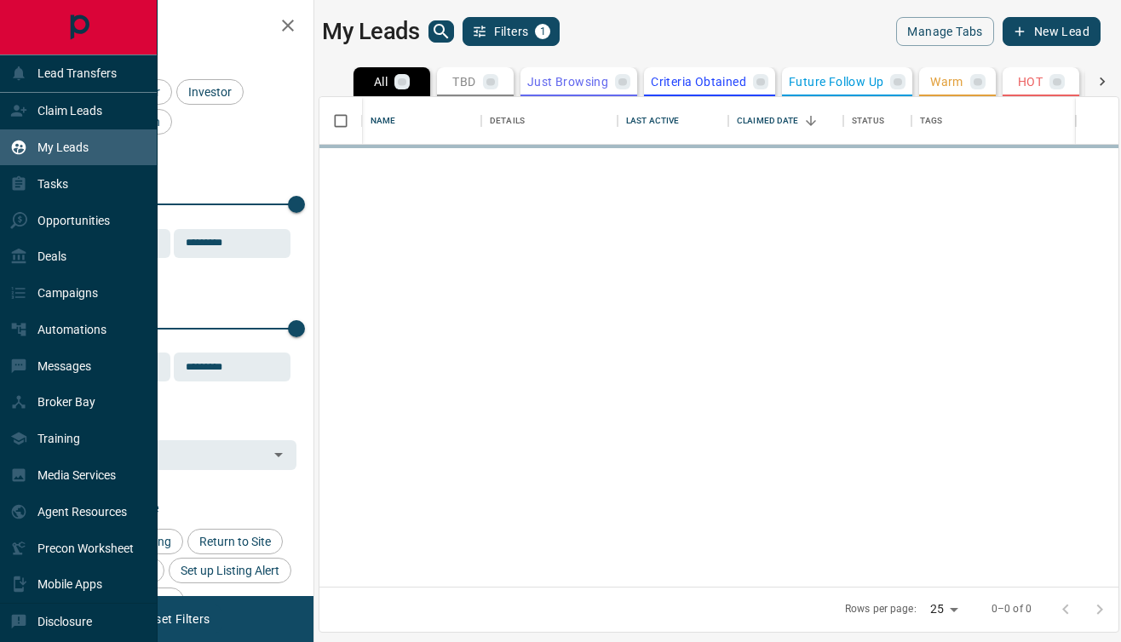
scroll to position [477, 786]
